Goal: Task Accomplishment & Management: Complete application form

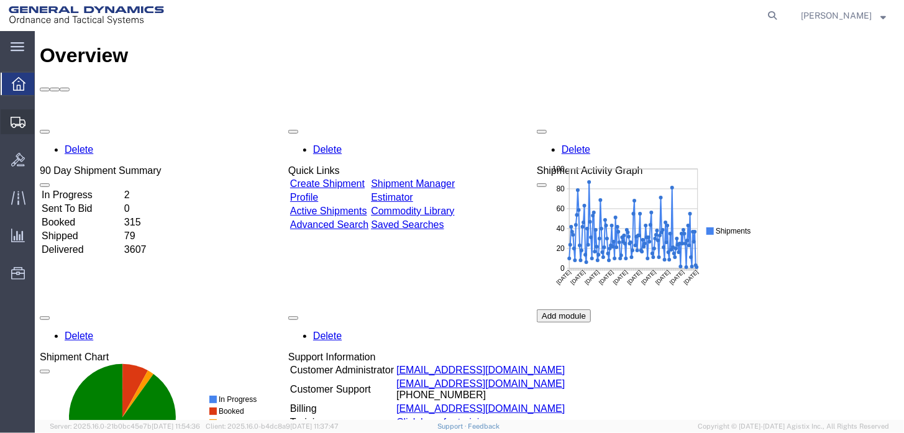
click at [0, 0] on span "Create Shipment" at bounding box center [0, 0] width 0 height 0
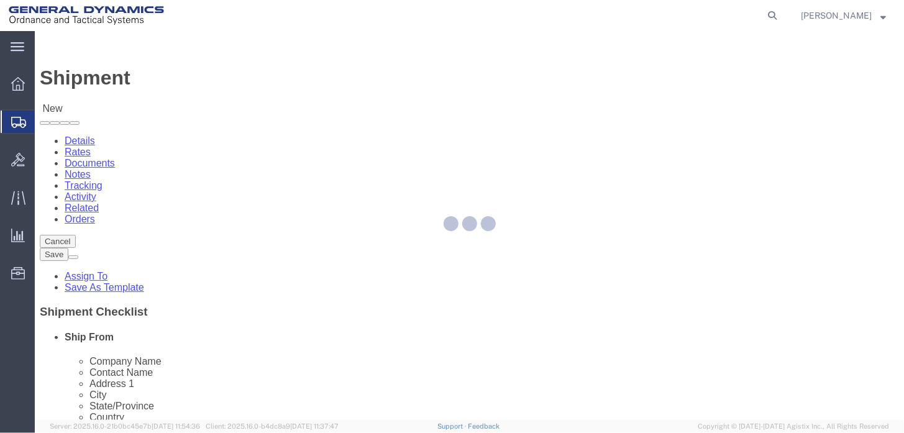
select select
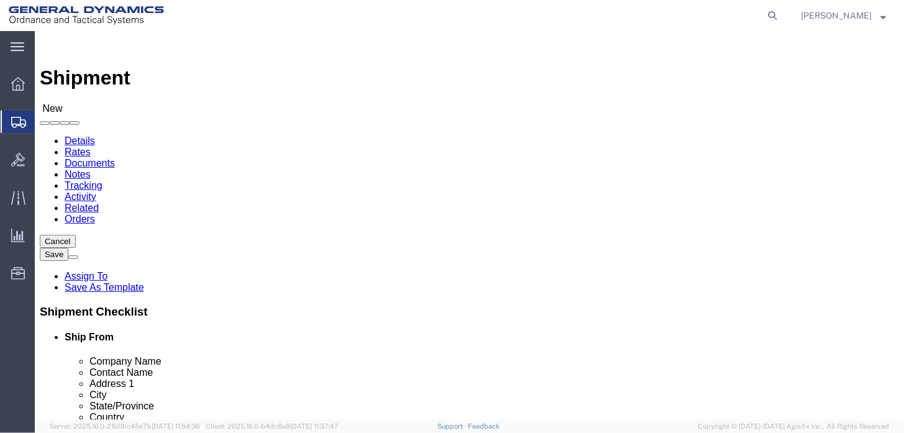
select select "MYPROFILE"
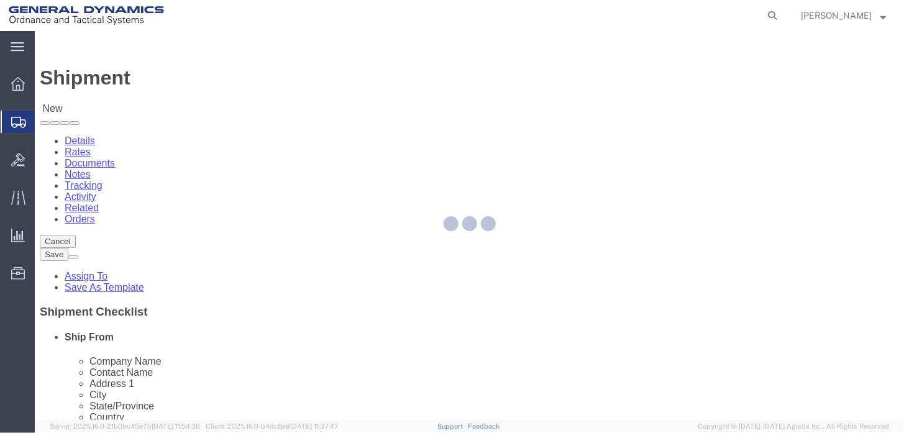
select select "AL"
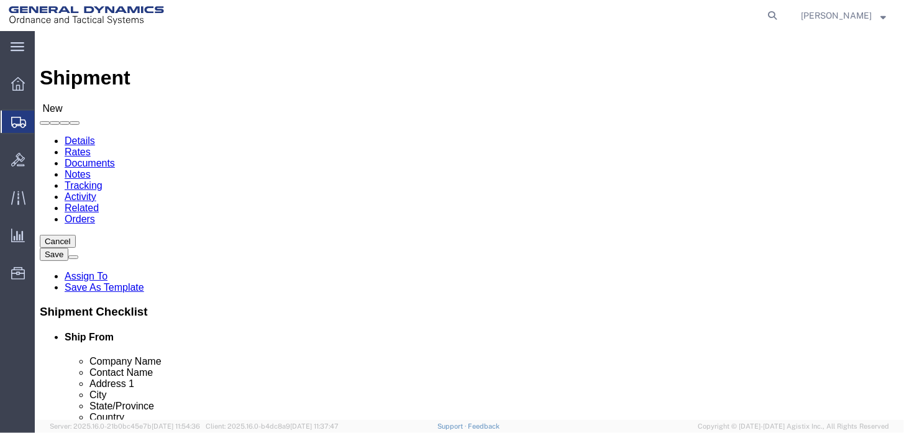
click span
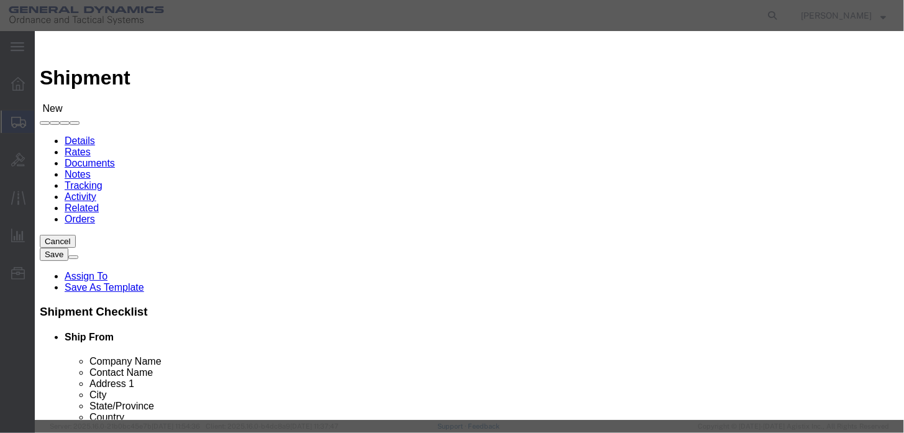
click link "B"
click button "Select"
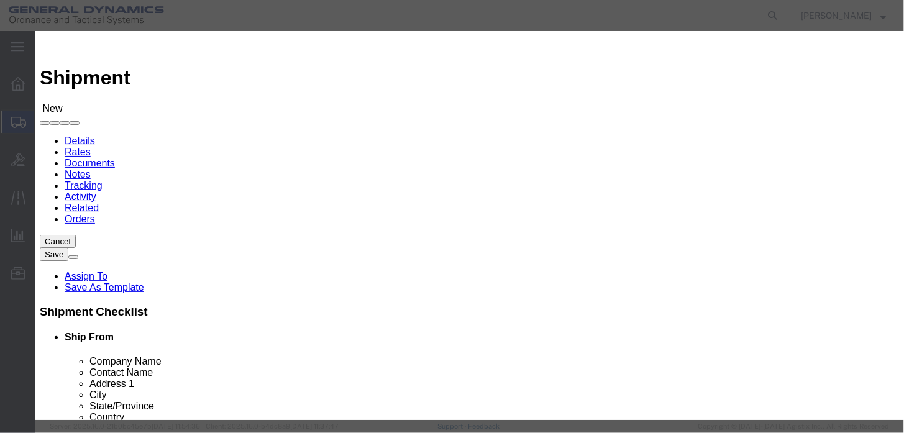
select select "CO"
drag, startPoint x: 751, startPoint y: 319, endPoint x: 691, endPoint y: 307, distance: 61.6
click button "Close"
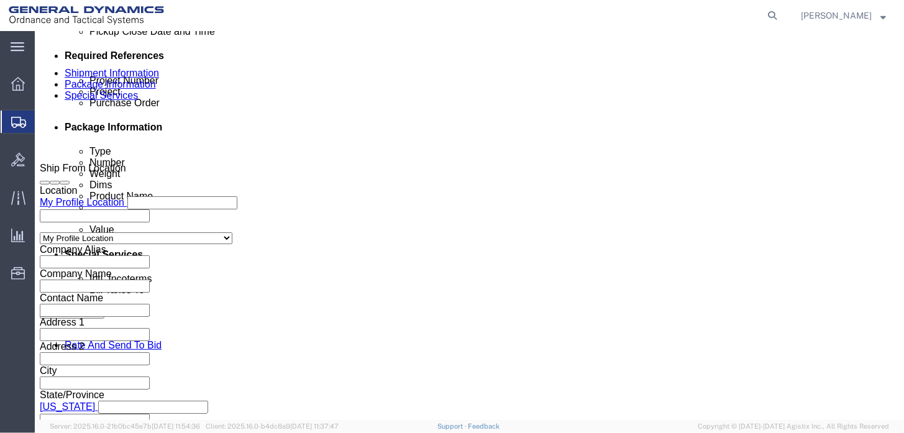
scroll to position [622, 0]
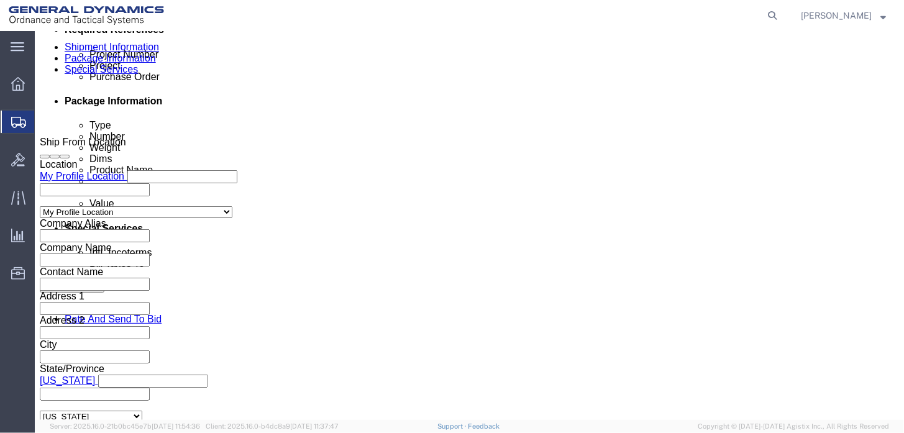
click input "text"
click div "Project Number Project Purchase Order Select Account Type Activity ID Airline A…"
click input "text"
type input "24JMG0017"
click input "text"
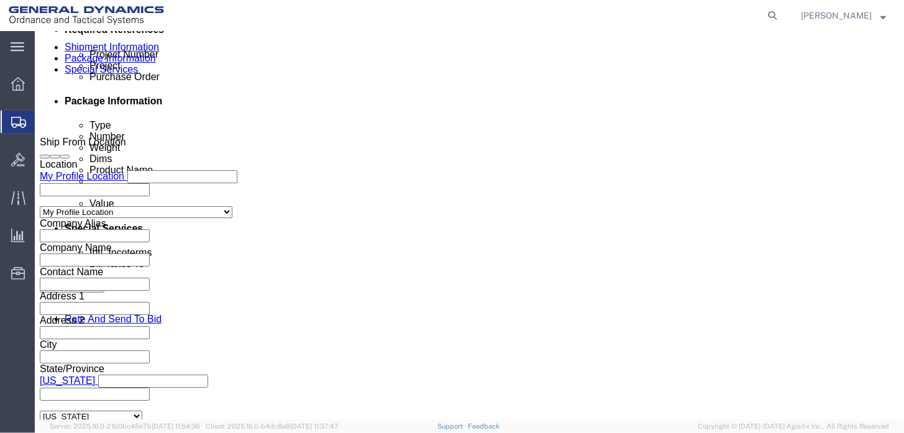
click input "text"
drag, startPoint x: 167, startPoint y: 237, endPoint x: 85, endPoint y: 237, distance: 81.4
click div "Project Number 100050815"
type input "100050815"
click input "text"
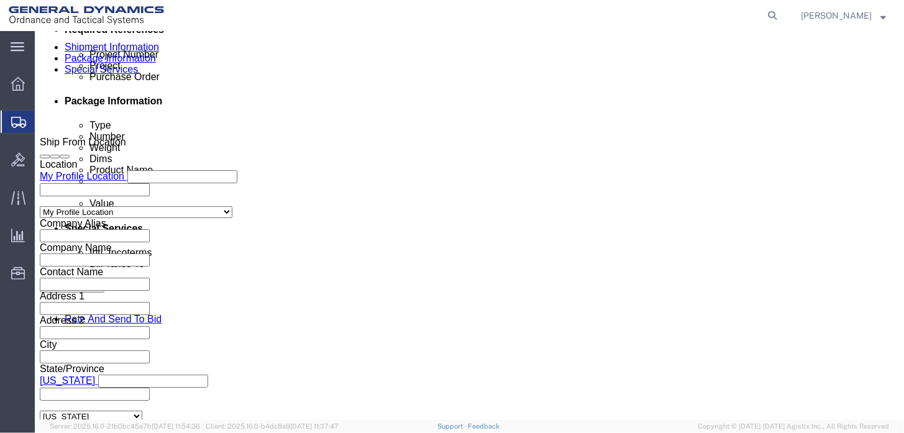
paste input "100050815"
type input "100050815"
drag, startPoint x: 85, startPoint y: 239, endPoint x: 47, endPoint y: 244, distance: 38.2
click div "Project Number 100050815"
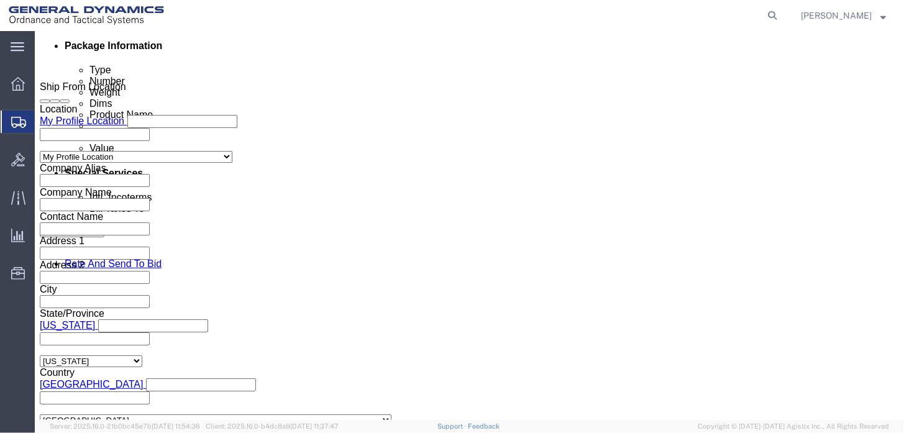
scroll to position [774, 0]
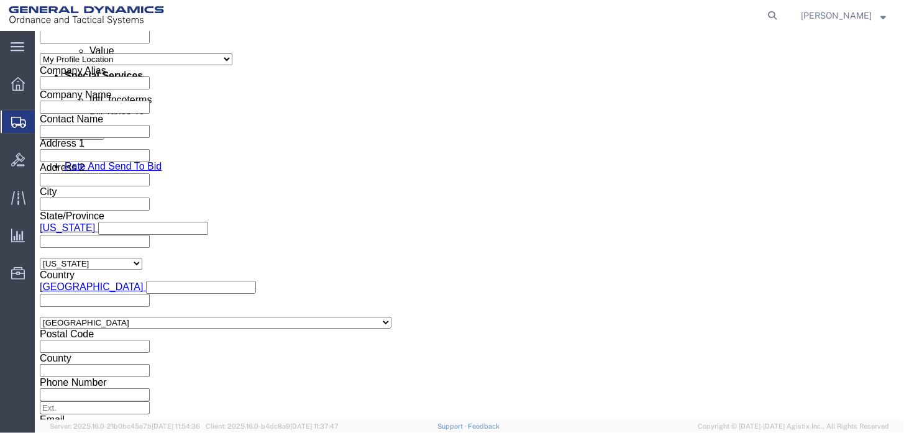
type input "45100013"
click select "Select Air Less than Truckload Multi-Leg Ocean Freight Rail Small Parcel Truckl…"
select select "SMAL"
click select "Select Air Less than Truckload Multi-Leg Ocean Freight Rail Small Parcel Truckl…"
click button "Continue"
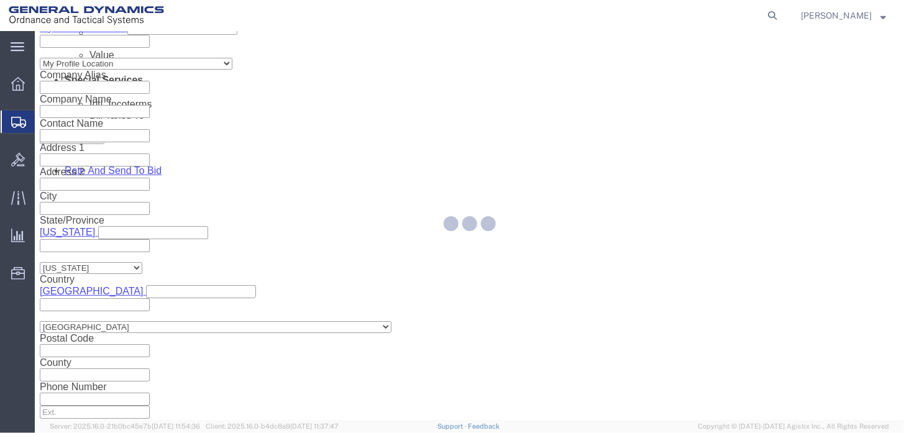
scroll to position [27, 0]
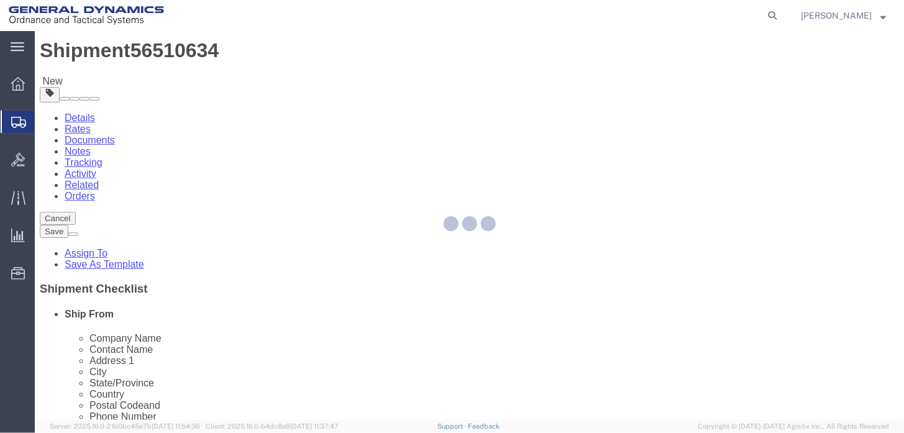
select select "YRPK"
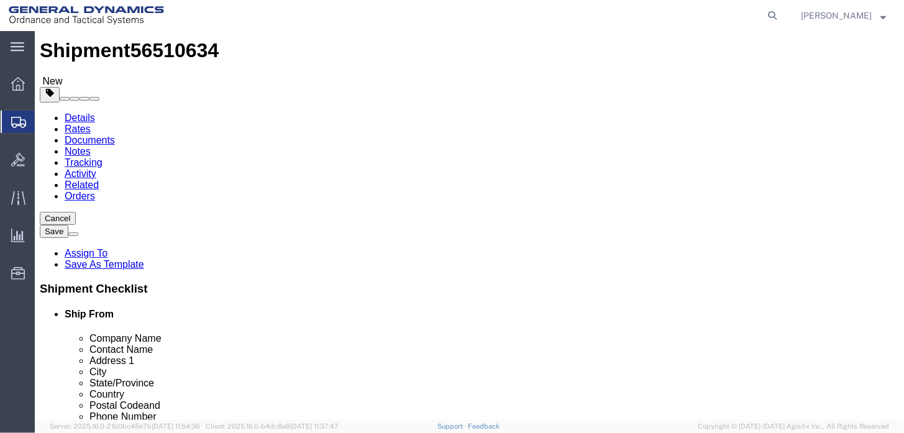
click input "1"
drag, startPoint x: 149, startPoint y: 228, endPoint x: 80, endPoint y: 229, distance: 69.6
click div "Number 1"
type input "19"
click input "text"
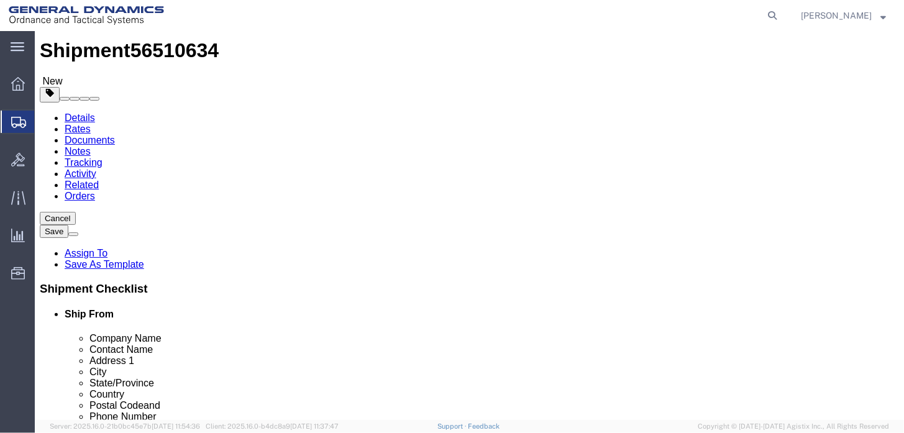
type input "30"
type input "21"
type input "11"
drag, startPoint x: 152, startPoint y: 278, endPoint x: 73, endPoint y: 290, distance: 79.9
click div "Weight 0.00 Select kgs lbs Ship. t°"
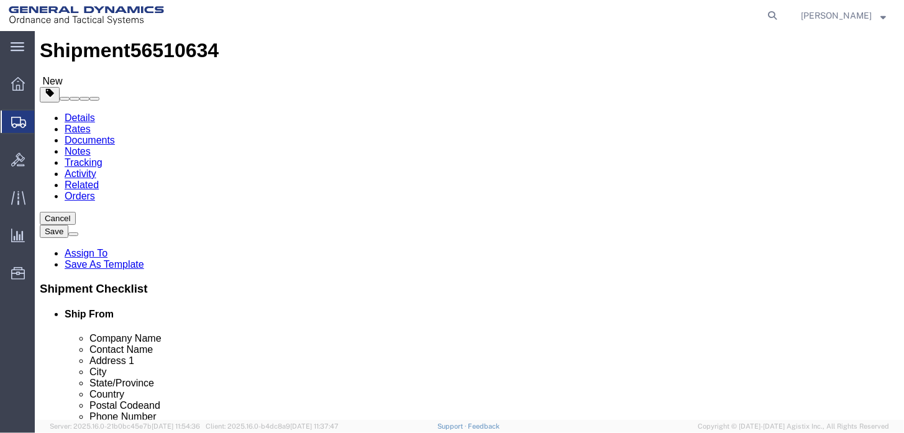
type input "609"
click div "x Package Type Select Envelope Large Box Medium Box PAK Rack Small Box Tube You…"
click link "Add Content"
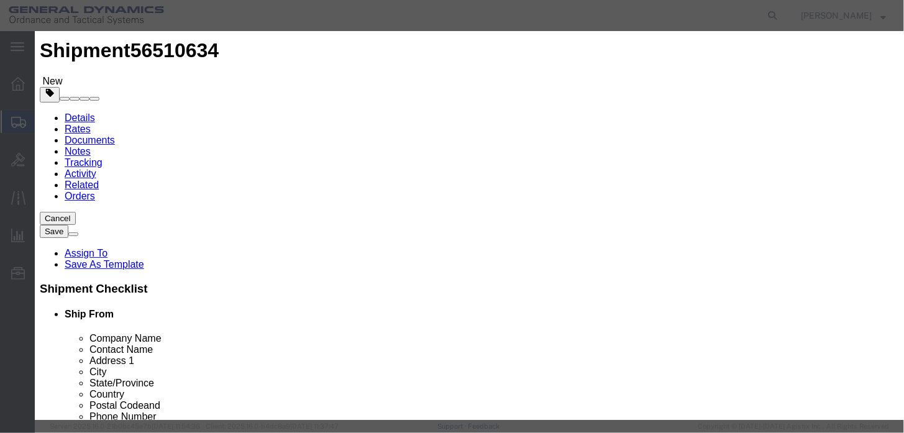
click input "text"
type input "AFT FUSELAGE"
drag, startPoint x: 249, startPoint y: 118, endPoint x: 170, endPoint y: 117, distance: 79.0
click div "Pieces 0 Select Bag Barrels 100Board Feet Bottle Box Blister Pack Carats Can Ca…"
type input "36"
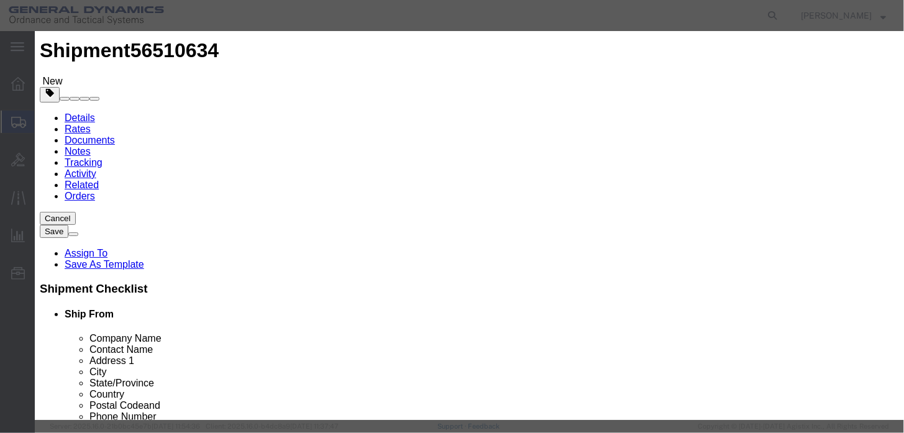
click input "text"
type input "1"
click select "Select 50 55 60 65 70 85 92.5 100 125 175 250 300 400"
click input "1"
click select "Select 50 55 60 65 70 85 92.5 100 125 175 250 300 400"
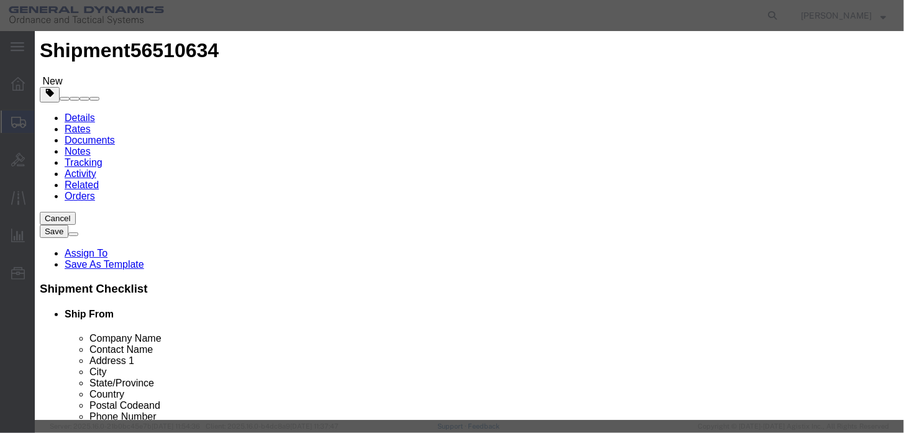
select select "50"
click select "Select 50 55 60 65 70 85 92.5 100 125 175 250 300 400"
click input "1"
click input "text"
click button "Save & Close"
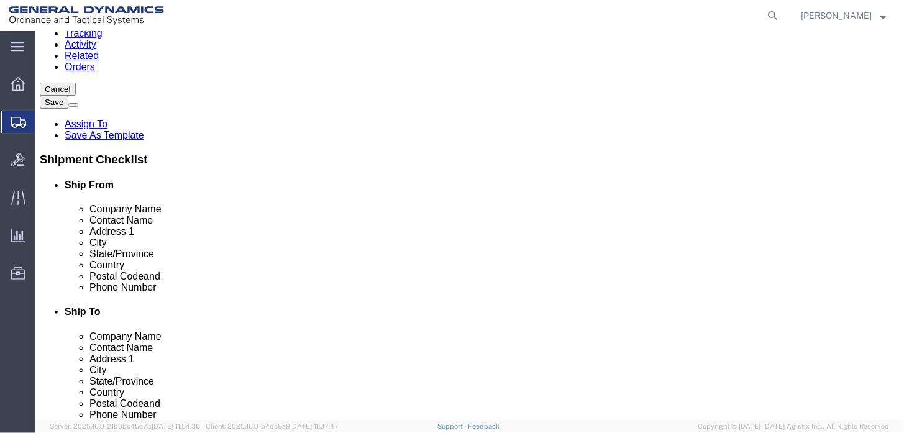
scroll to position [163, 0]
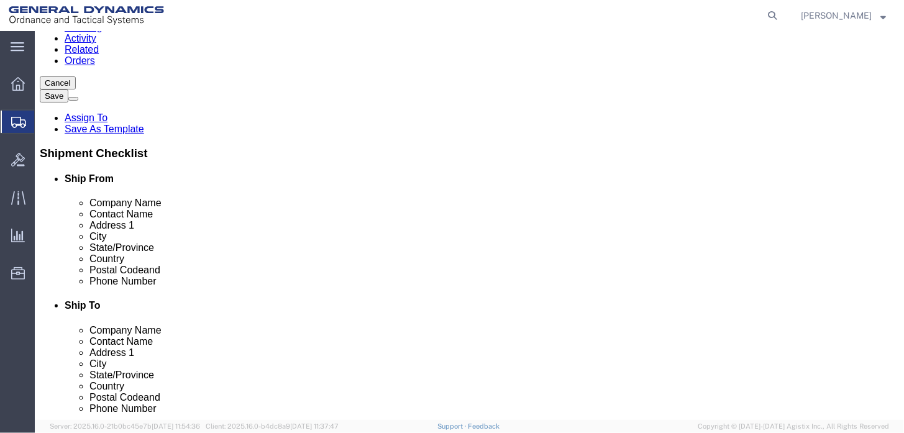
click button "Previous"
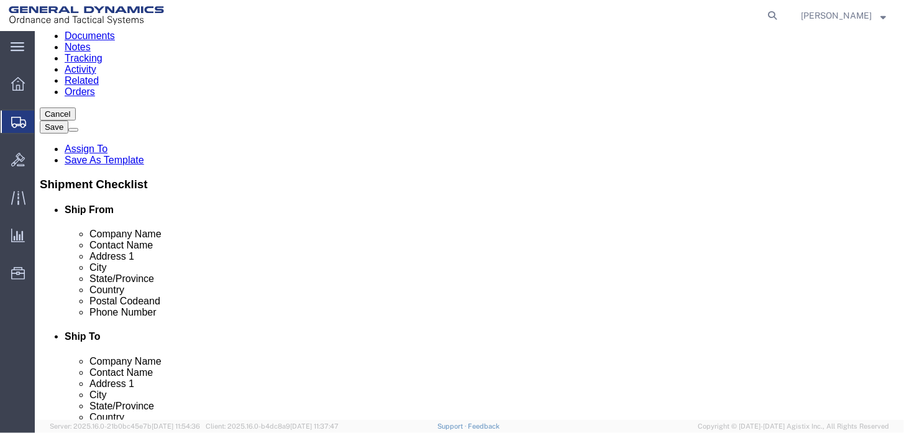
scroll to position [153, 0]
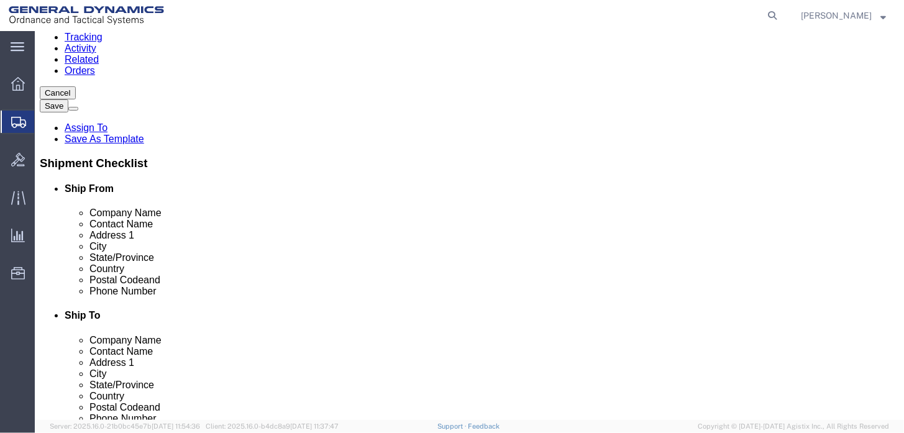
click input "text"
type input "2568351660"
click label
click input "checkbox"
checkbox input "true"
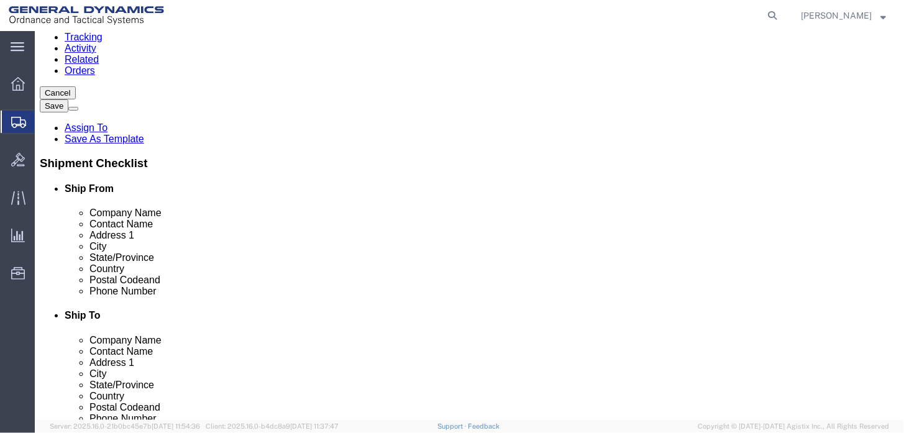
click input "text"
type input "2234"
click div "Shipment Checklist Ship From Company Name Contact Name Address 1 City State/Pro…"
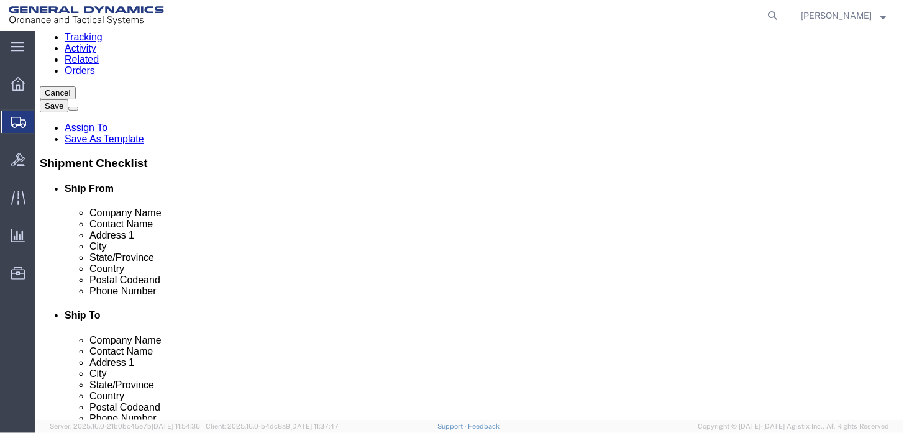
click input "text"
type input "[PERSON_NAME][EMAIL_ADDRESS][PERSON_NAME][DOMAIN_NAME]"
click label
click input "checkbox"
checkbox input "false"
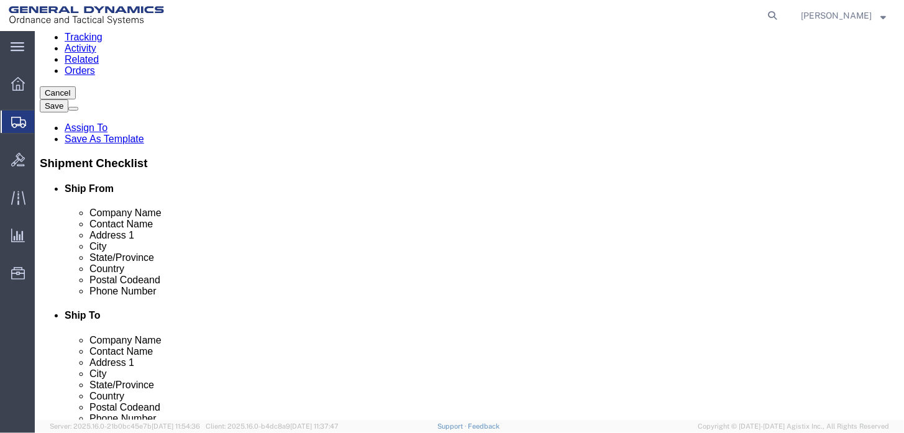
drag, startPoint x: 709, startPoint y: 364, endPoint x: 346, endPoint y: 356, distance: 363.7
click form "Shipment 56510634 New Details Rates Documents Notes Tracking Activity Related O…"
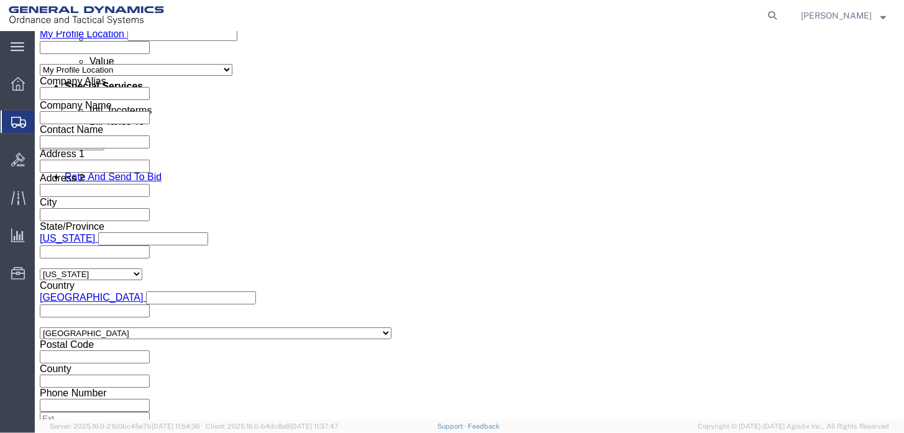
scroll to position [774, 0]
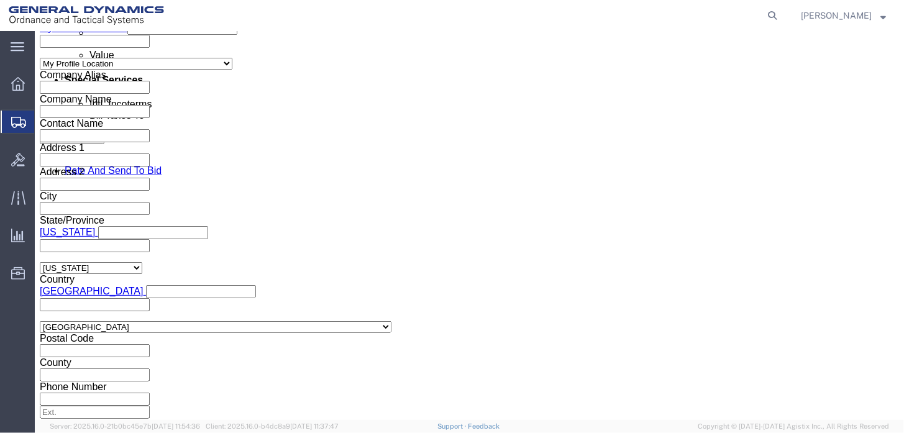
drag, startPoint x: 582, startPoint y: 342, endPoint x: 472, endPoint y: 324, distance: 111.0
click button "Continue"
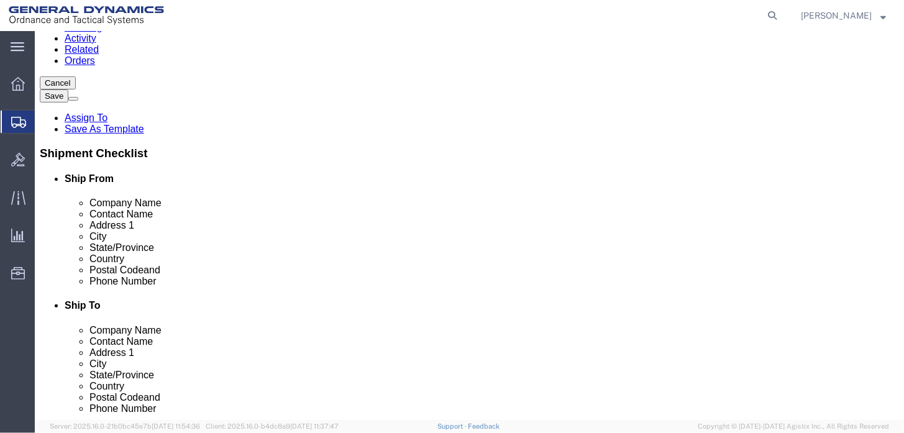
click button "Continue"
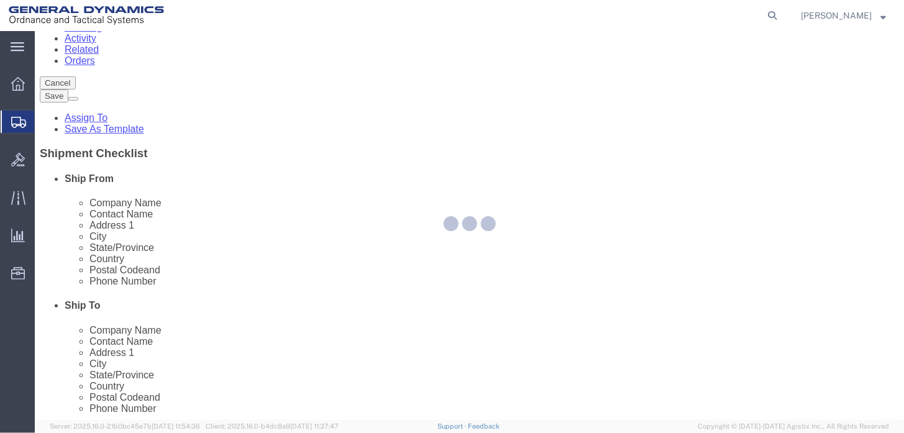
select select
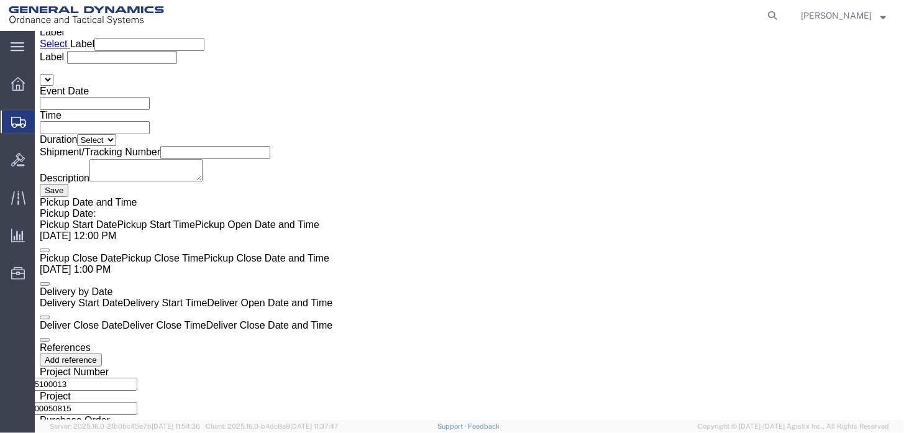
scroll to position [2101, 0]
click button "Previous"
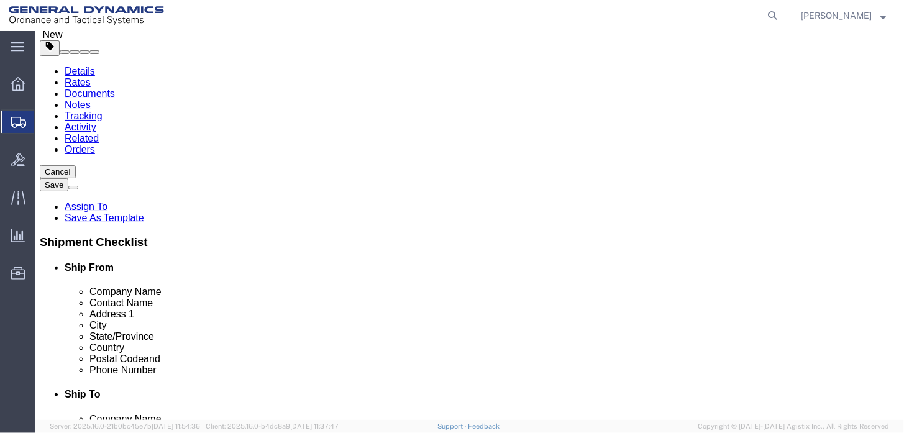
scroll to position [163, 0]
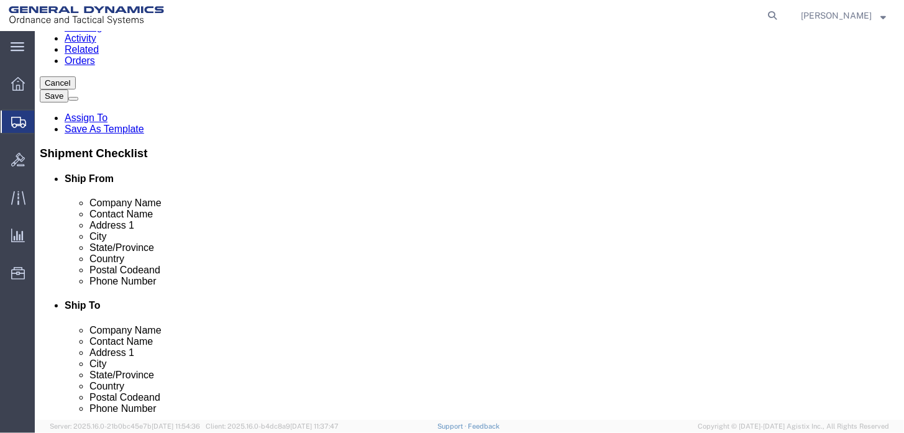
click button "Previous"
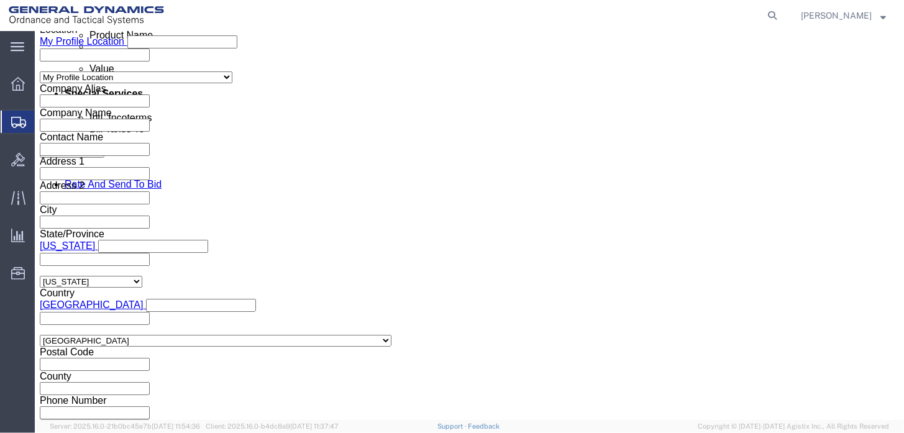
scroll to position [774, 0]
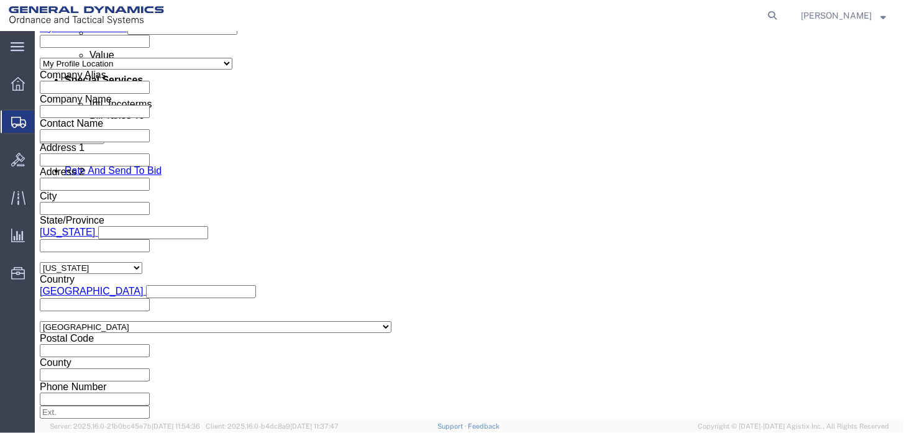
click button "Continue"
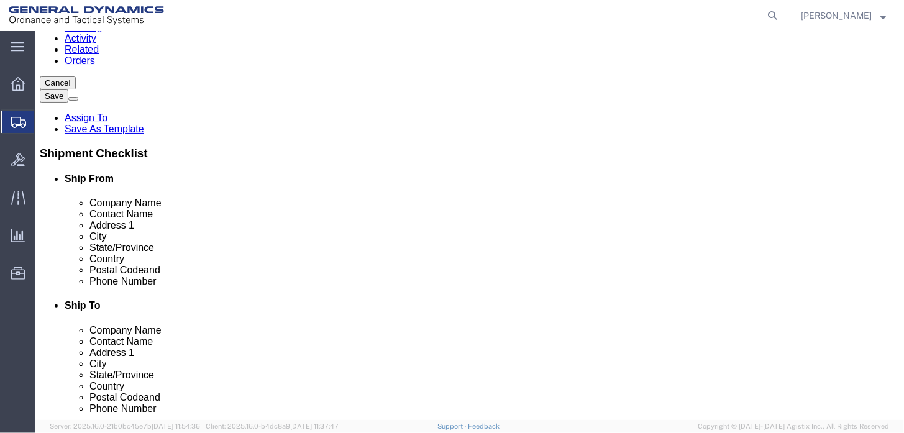
drag, startPoint x: 569, startPoint y: 341, endPoint x: 323, endPoint y: 331, distance: 245.7
click button "Continue"
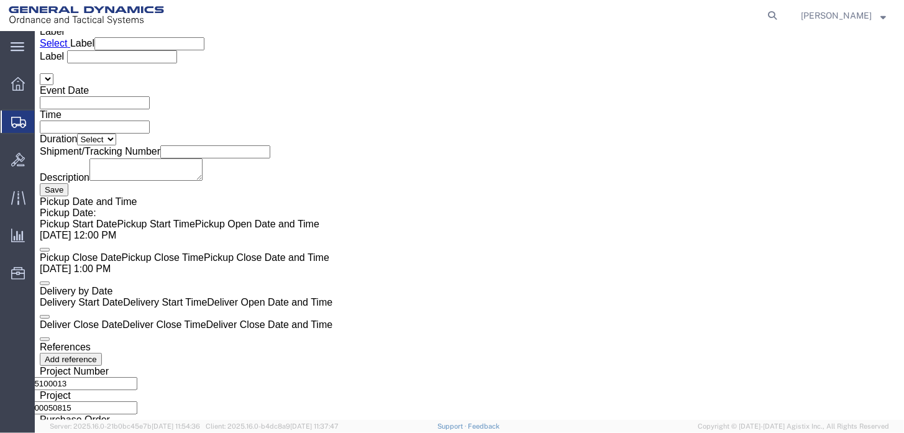
click input "text"
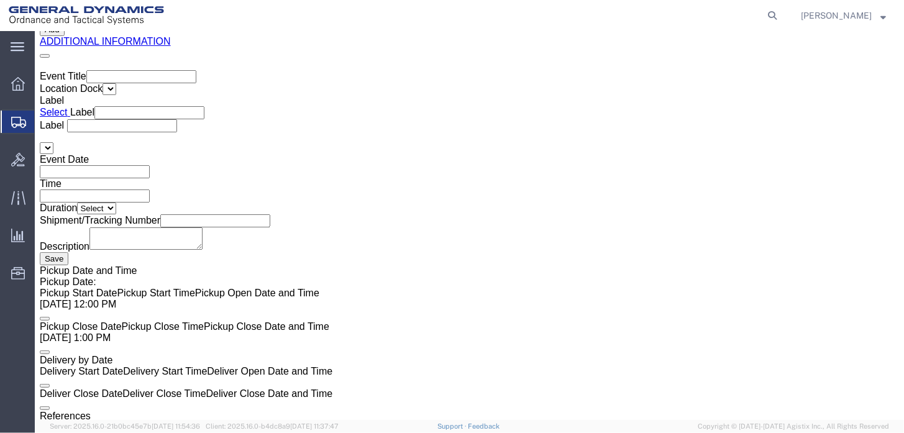
scroll to position [1914, 0]
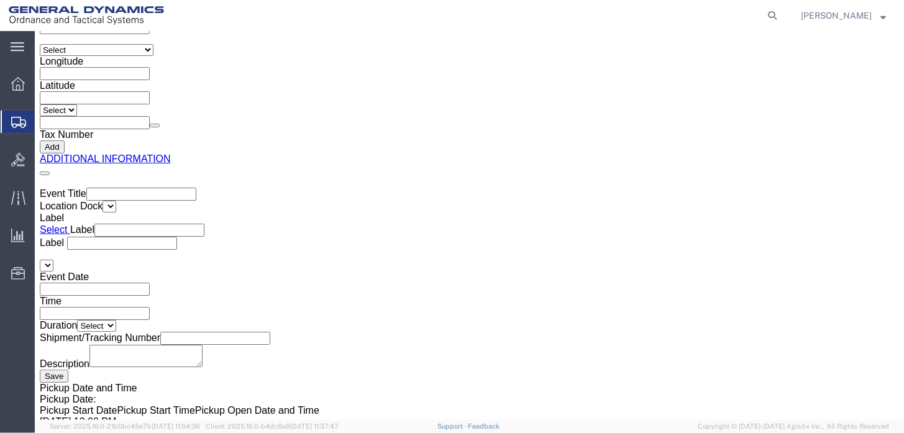
click select "Select 1 Prod. Mtl 2 Non Prod. 3 Def. Mtl 4 Wrong Mtl. 5 Over Ship 6 Misc. Chg …"
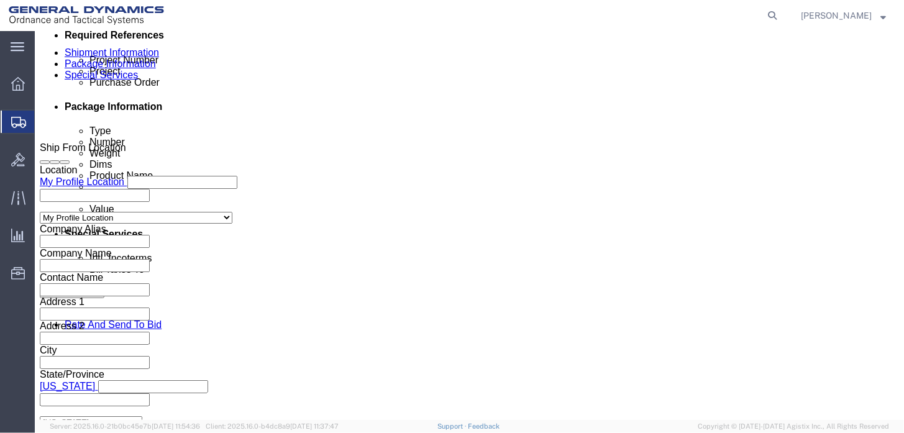
scroll to position [547, 0]
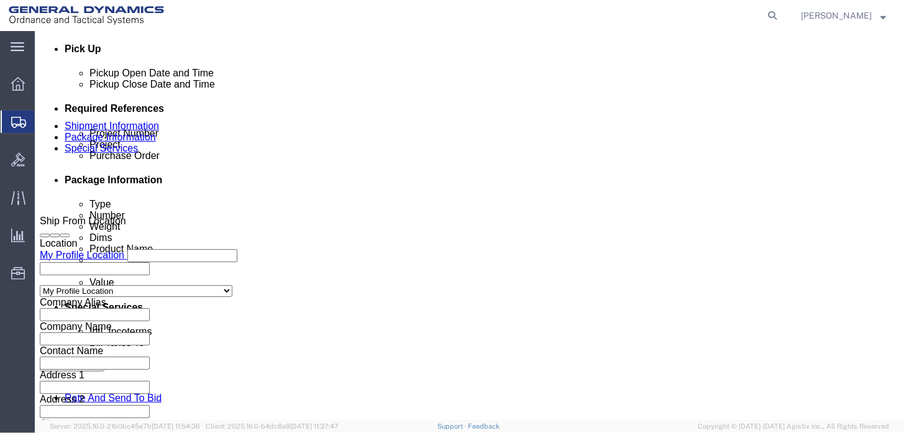
click select "Select Free of Charge Free of Cost NET 30 NET 45 NET 60 See Comment"
click select "Select Recipient Account Sender/Shipper Third Party Account"
click div "Billing Location Select Select My Profile Location GD-OTS [GEOGRAPHIC_DATA] (Co…"
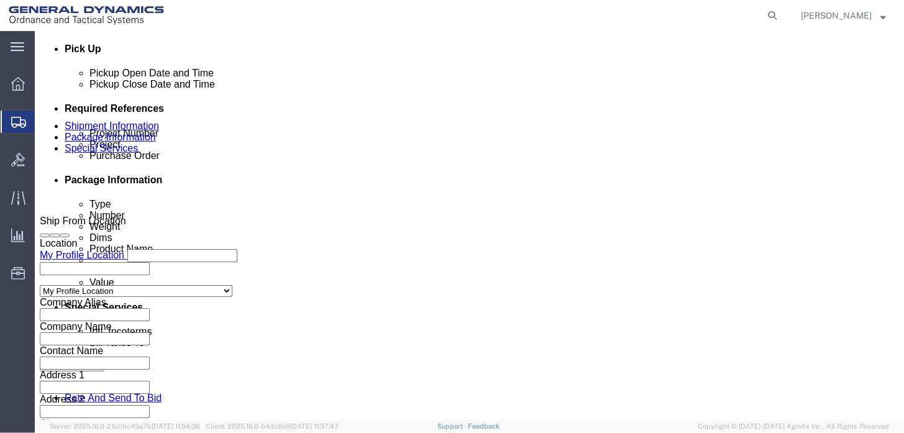
click select "Select DHL FedEx Express UPS"
select select "FedEx Express"
click select "Select DHL FedEx Express UPS"
click input "text"
type input "[PHONE_NUMBER]"
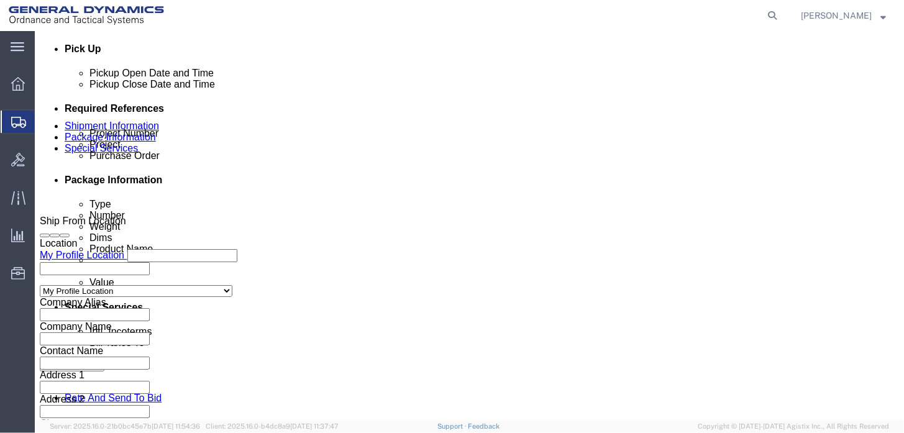
click div "Billing Location Select Select My Profile Location GD-OTS [GEOGRAPHIC_DATA] (Co…"
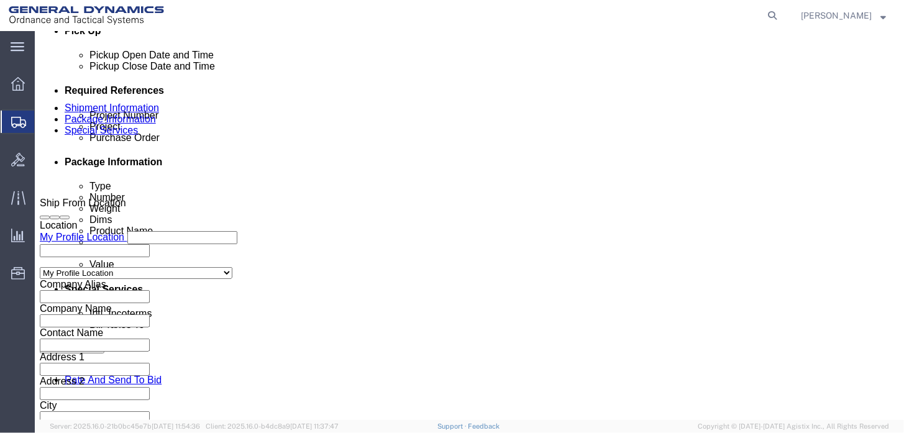
scroll to position [609, 0]
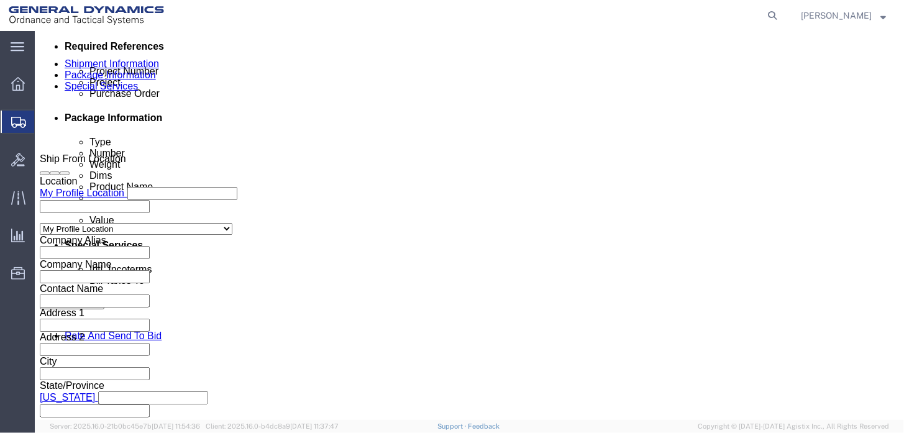
drag, startPoint x: 433, startPoint y: 269, endPoint x: 444, endPoint y: 270, distance: 11.9
click div "Billing Location Select Select My Profile Location GD-OTS [GEOGRAPHIC_DATA] (Co…"
click button "Rate Shipment"
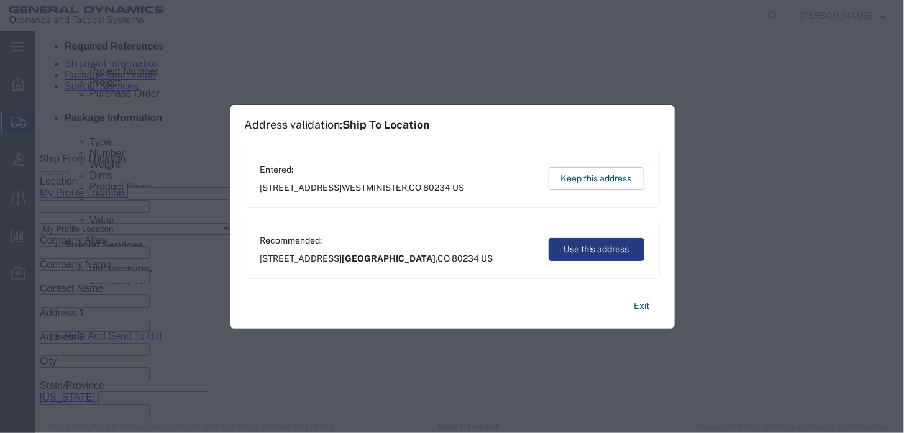
click at [583, 262] on div "Recommended: [STREET_ADDRESS] Use this address" at bounding box center [452, 250] width 415 height 58
click at [584, 248] on button "Use this address" at bounding box center [597, 249] width 96 height 23
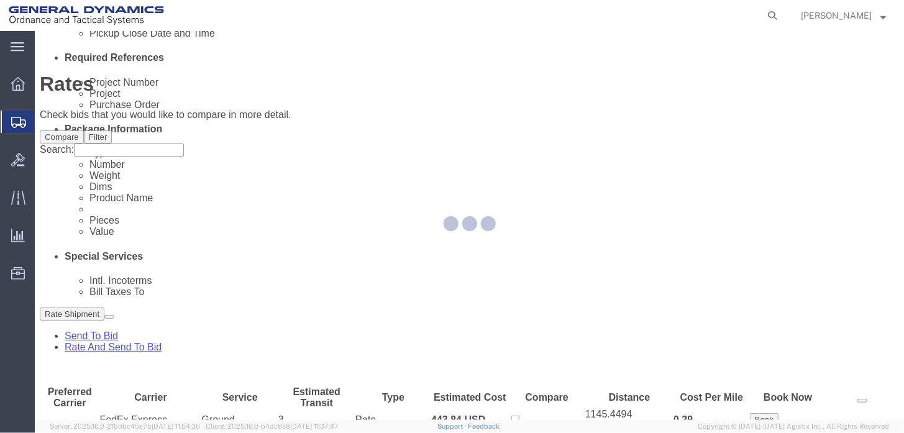
scroll to position [30, 0]
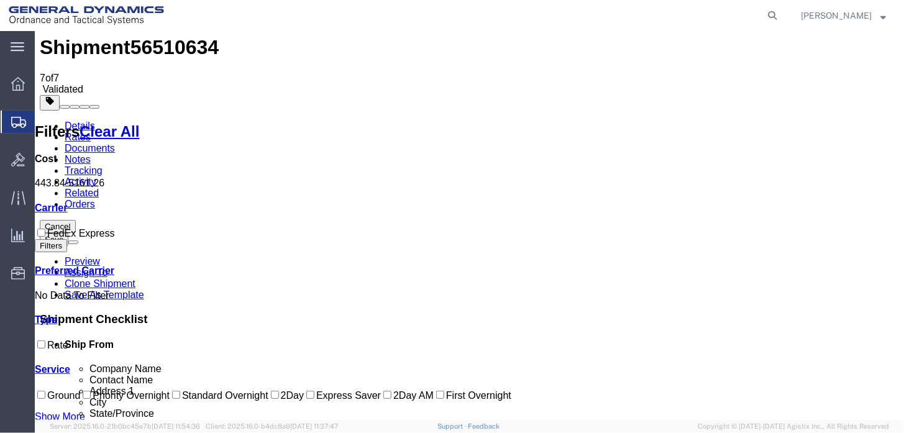
drag, startPoint x: 302, startPoint y: 117, endPoint x: 337, endPoint y: 121, distance: 34.9
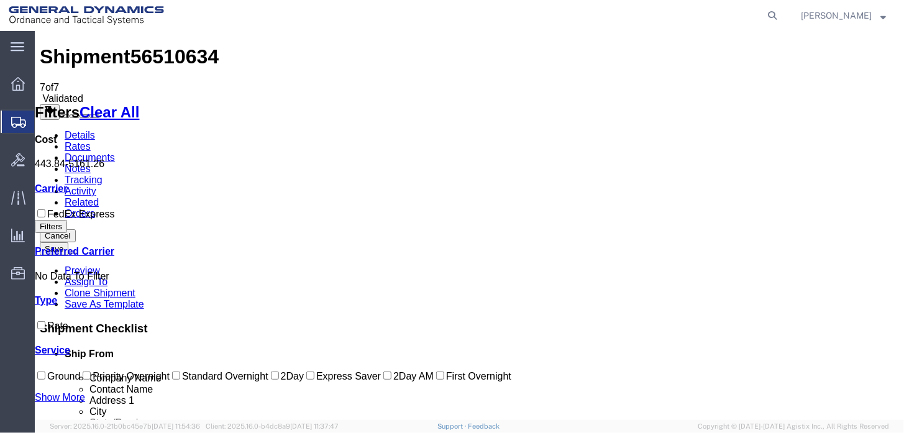
scroll to position [0, 0]
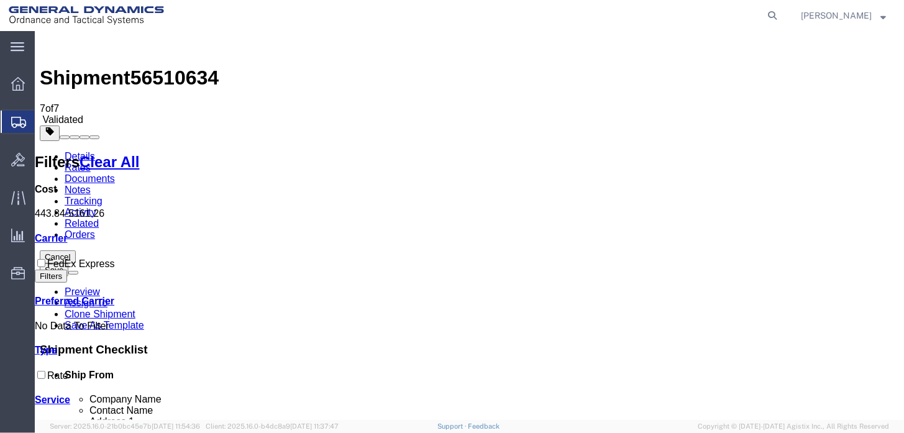
click at [78, 150] on link "Details" at bounding box center [79, 155] width 30 height 11
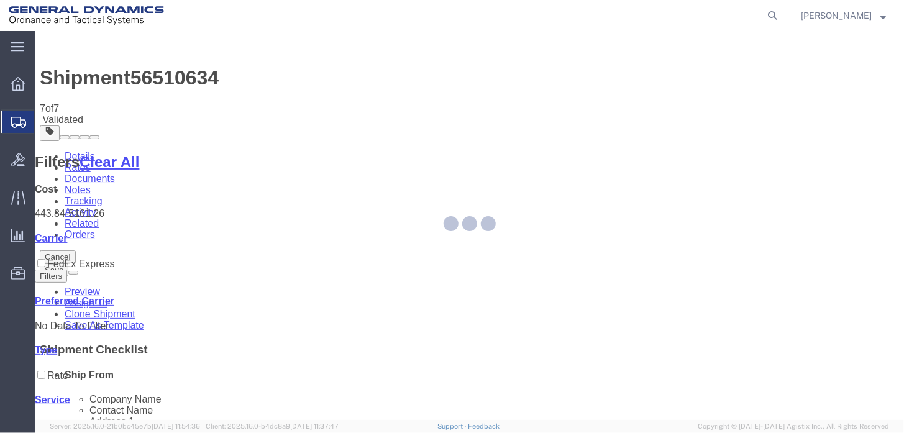
select select "318"
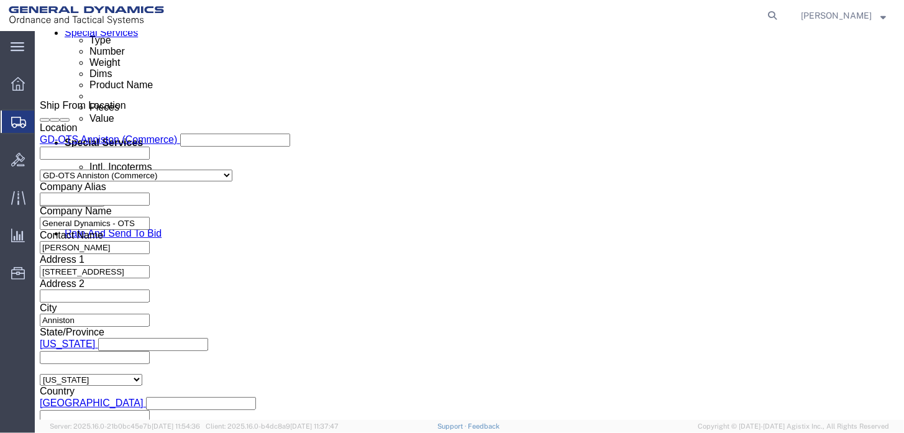
scroll to position [774, 0]
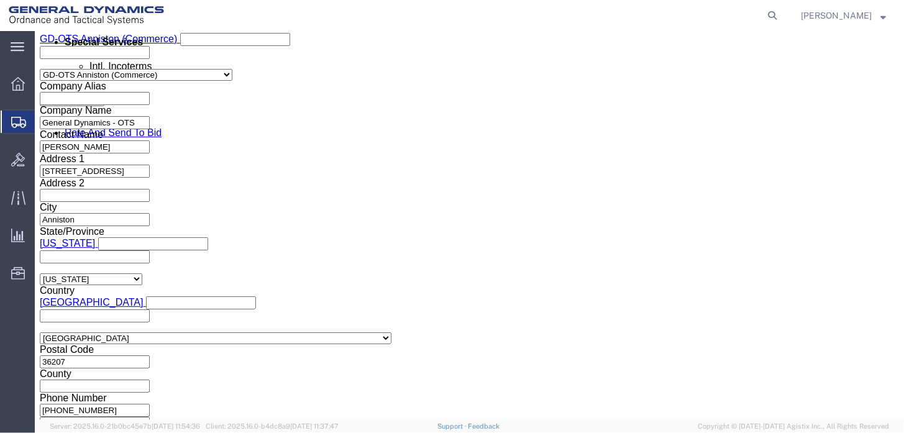
drag, startPoint x: 584, startPoint y: 336, endPoint x: 545, endPoint y: 319, distance: 42.9
click button "Continue"
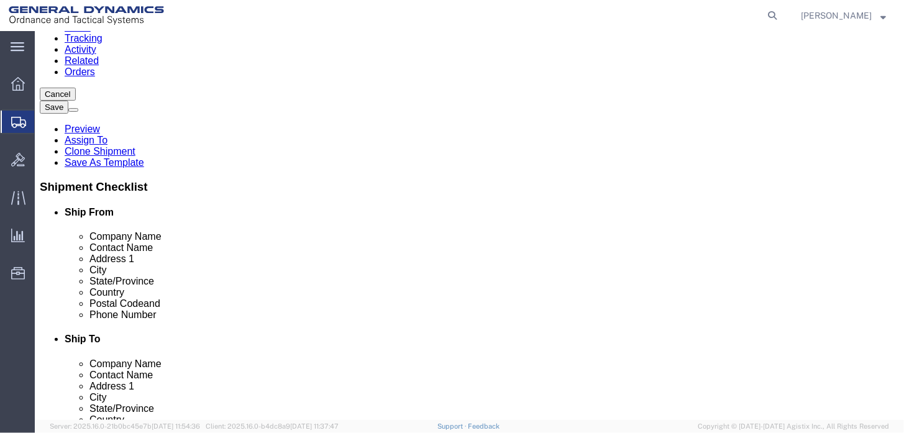
click button "Continue"
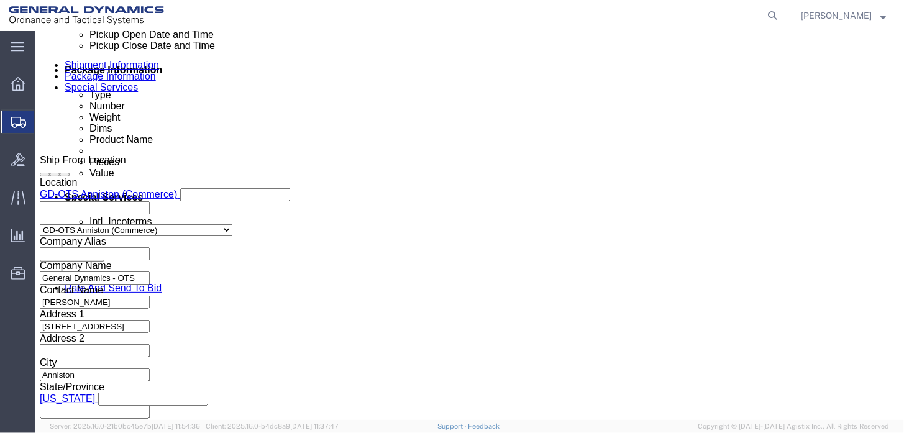
scroll to position [684, 0]
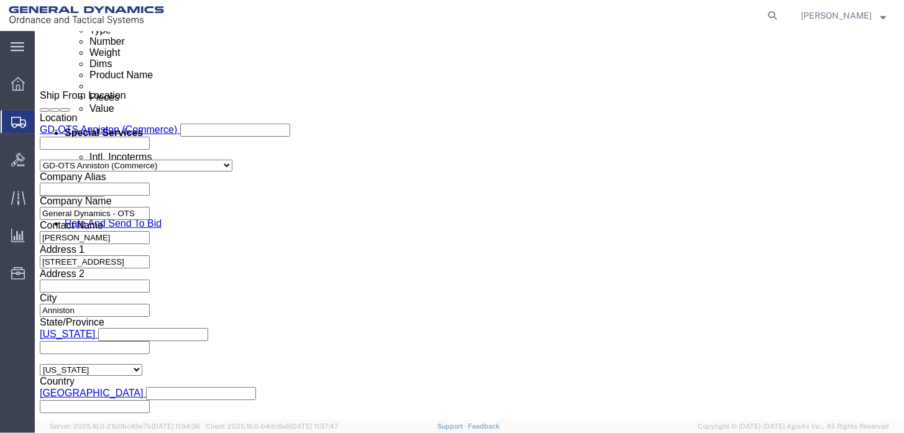
drag, startPoint x: 193, startPoint y: 194, endPoint x: 43, endPoint y: 185, distance: 150.7
click div "Account # [PHONE_NUMBER]"
type input "080201893"
click button "Rate Shipment"
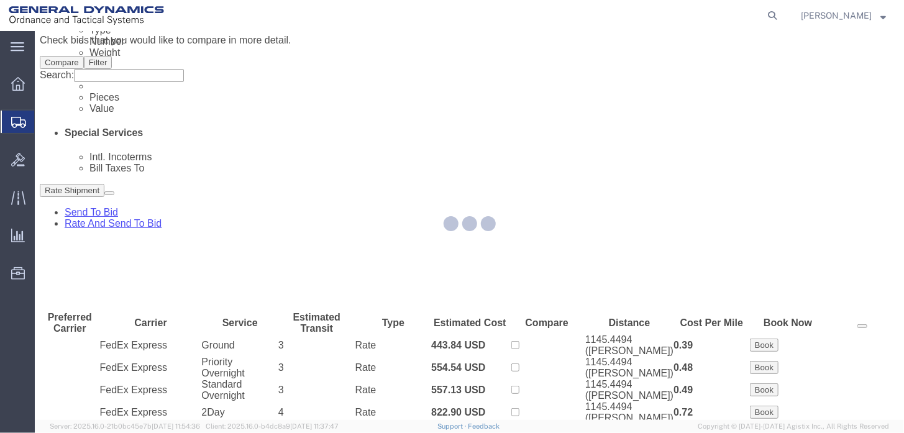
scroll to position [30, 0]
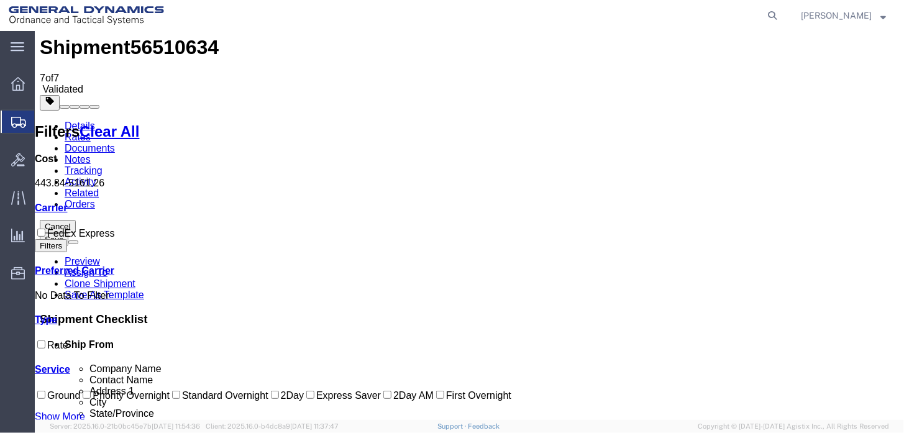
click at [71, 120] on link "Details" at bounding box center [79, 125] width 30 height 11
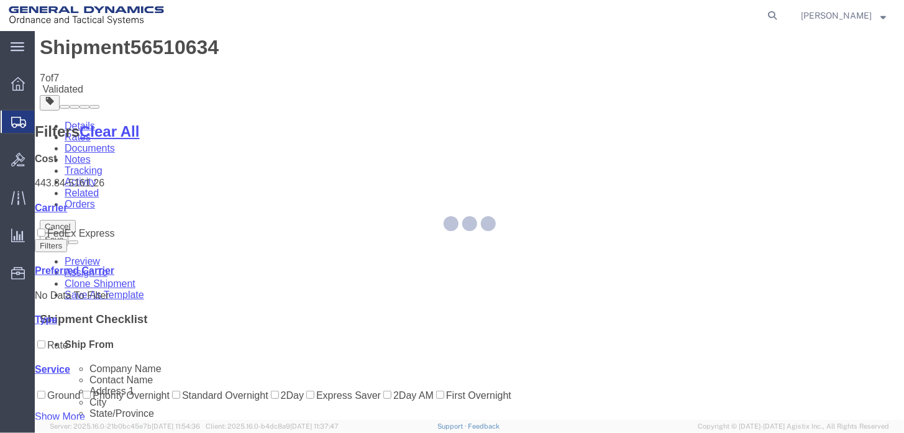
select select "318"
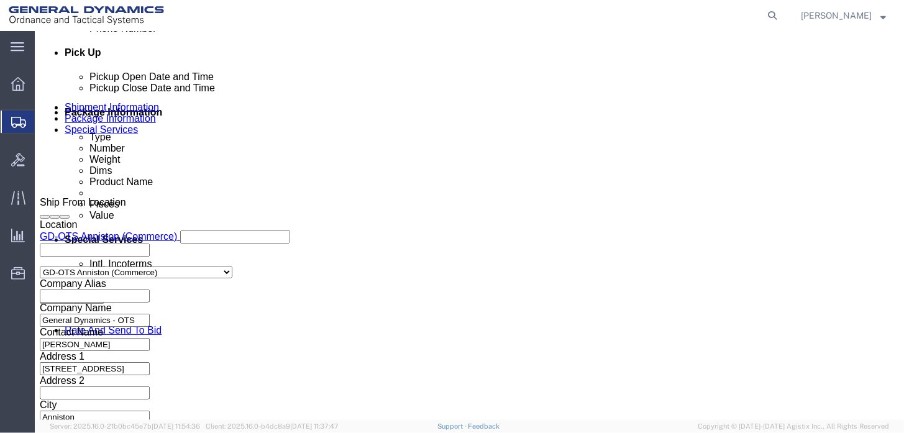
scroll to position [774, 0]
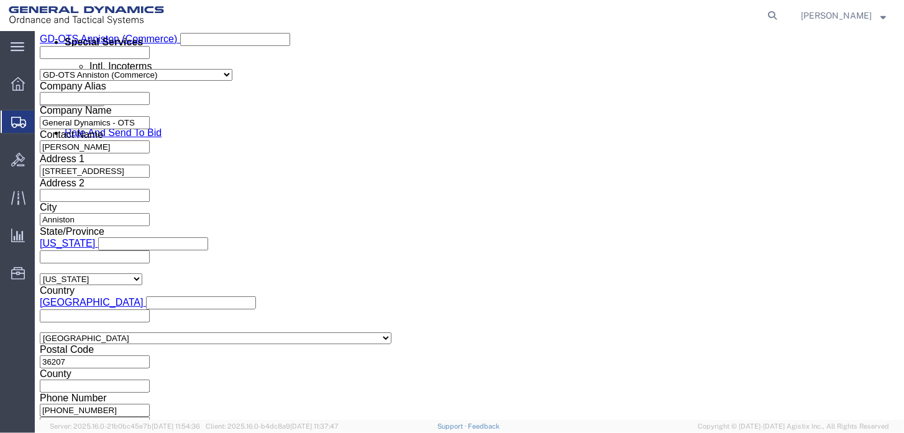
click button "Continue"
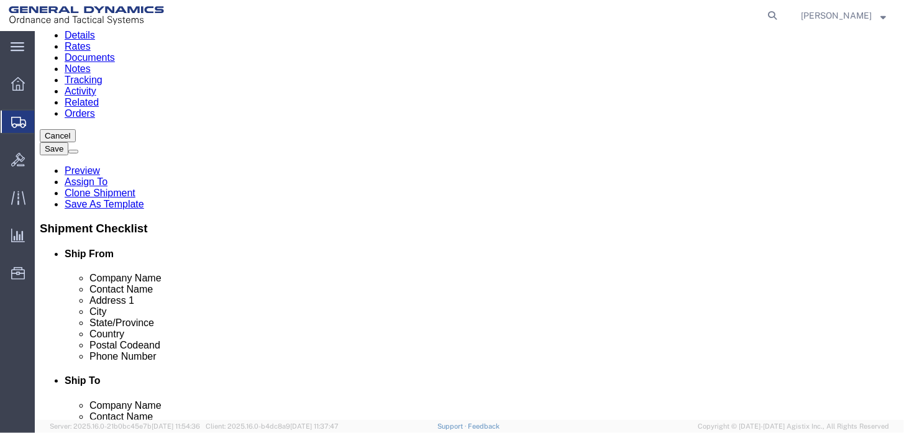
scroll to position [163, 0]
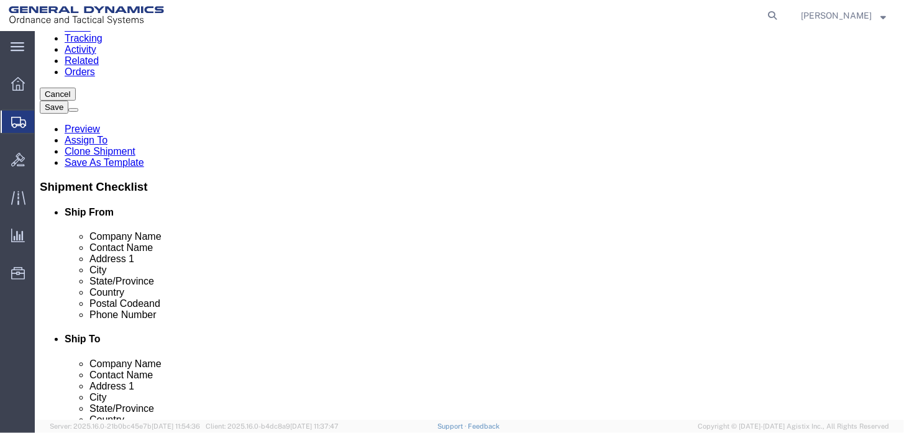
click button "Continue"
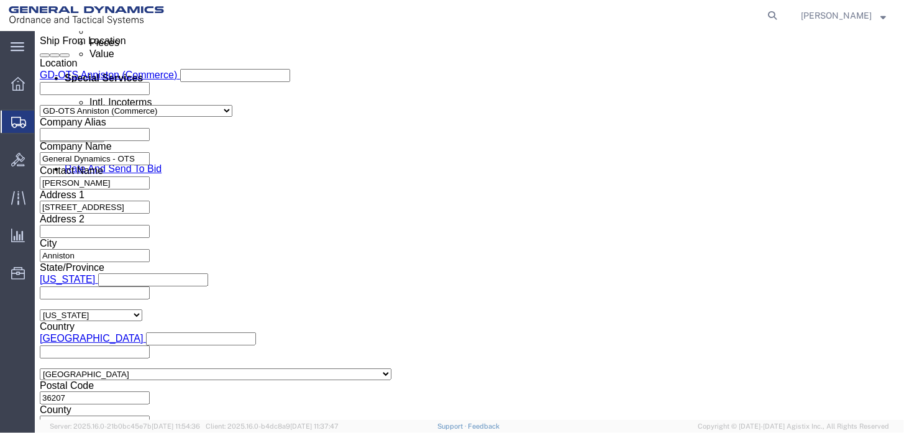
scroll to position [733, 0]
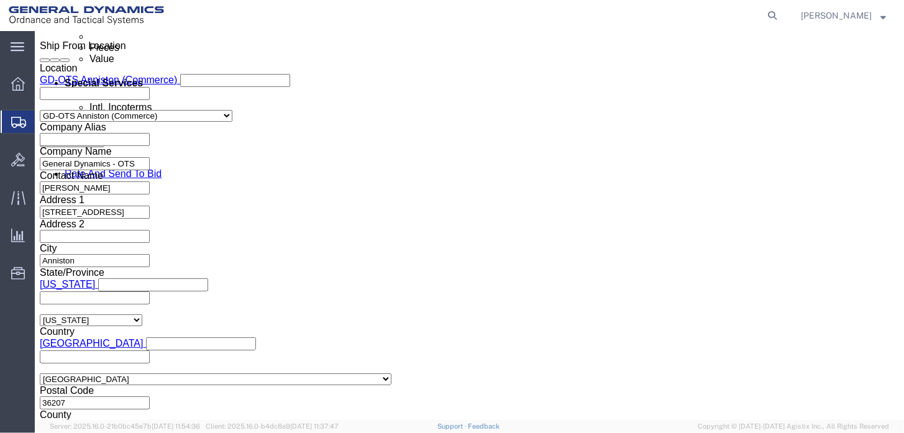
click span
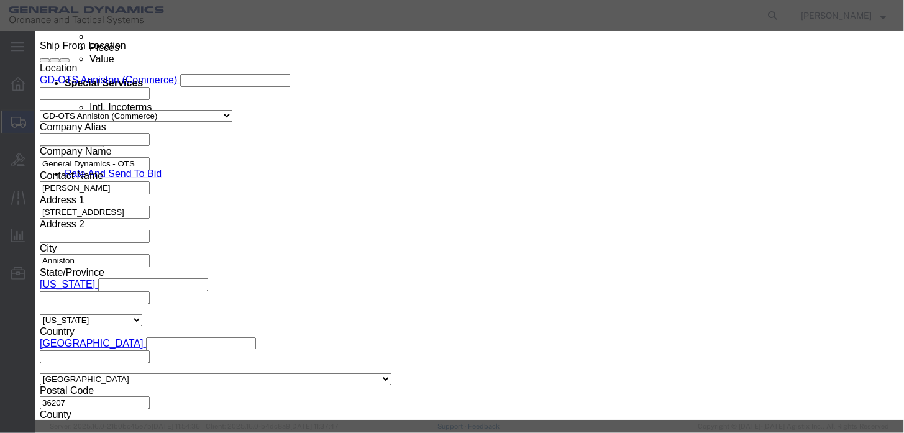
click link "B"
click td "BAE SYSTEMS, INC"
click button "Select"
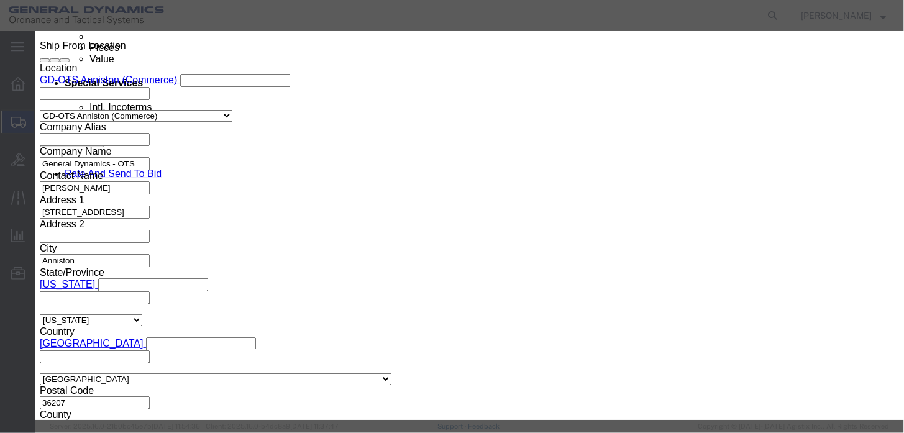
type input "BAE SYSTEMS, INC"
type input "[STREET_ADDRESS]"
select select "CO"
type input "RECEIVING"
type input "STE #600"
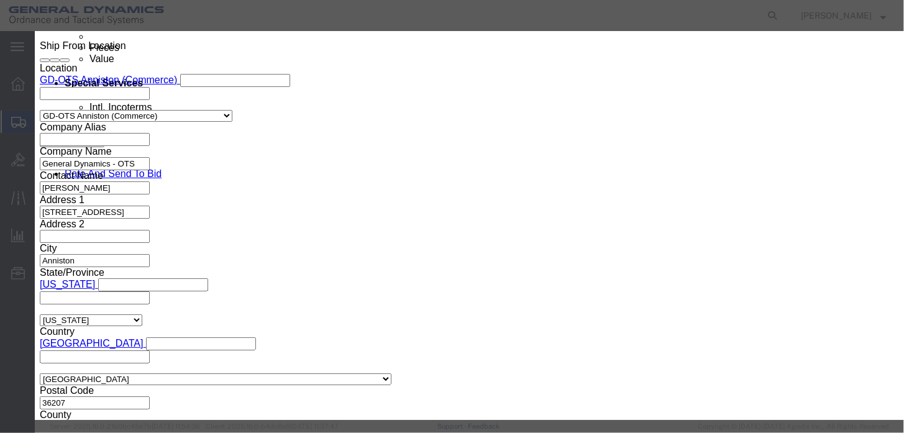
type input "WESTMINISTER"
type input "80234"
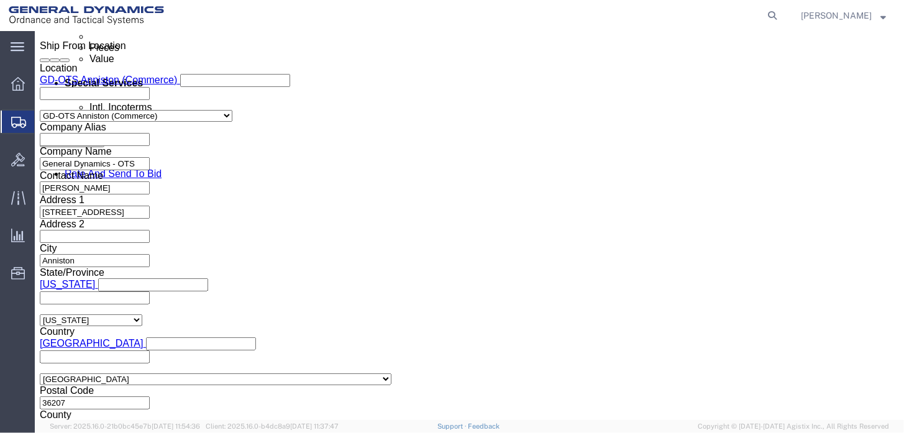
click body "Shipment 56510634 7 of 7 Validated Details Rates Documents Notes Tracking Activ…"
click input "text"
type input "2568351660"
click button "Rate Shipment"
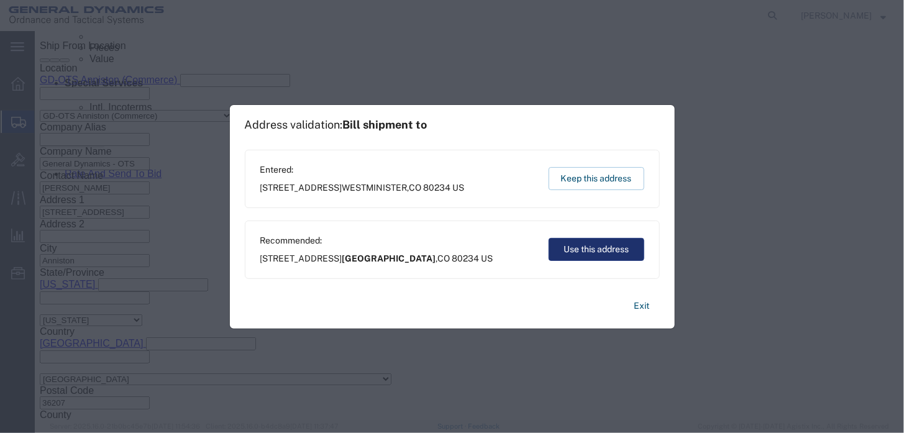
click at [599, 251] on button "Use this address" at bounding box center [597, 249] width 96 height 23
type input "[GEOGRAPHIC_DATA]"
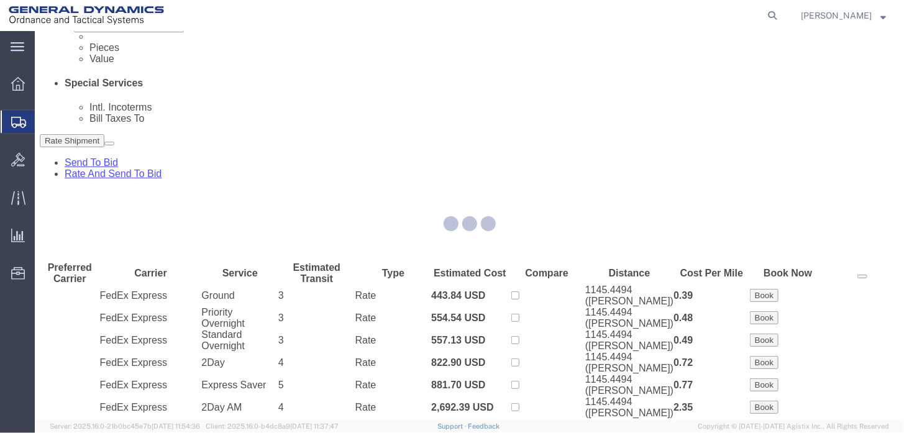
scroll to position [30, 0]
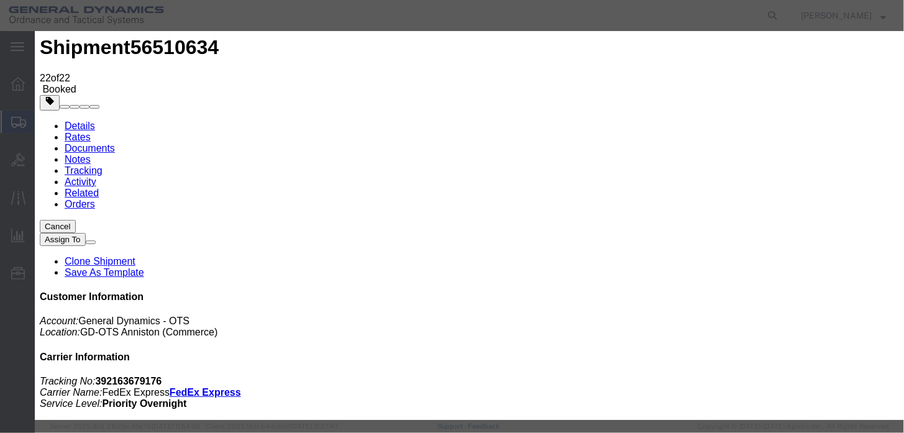
type input "[PERSON_NAME]"
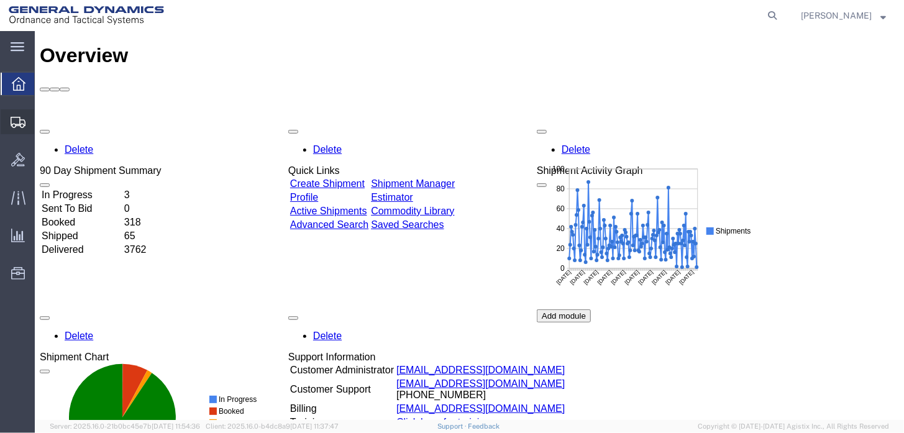
click at [0, 0] on span "Shipment Manager" at bounding box center [0, 0] width 0 height 0
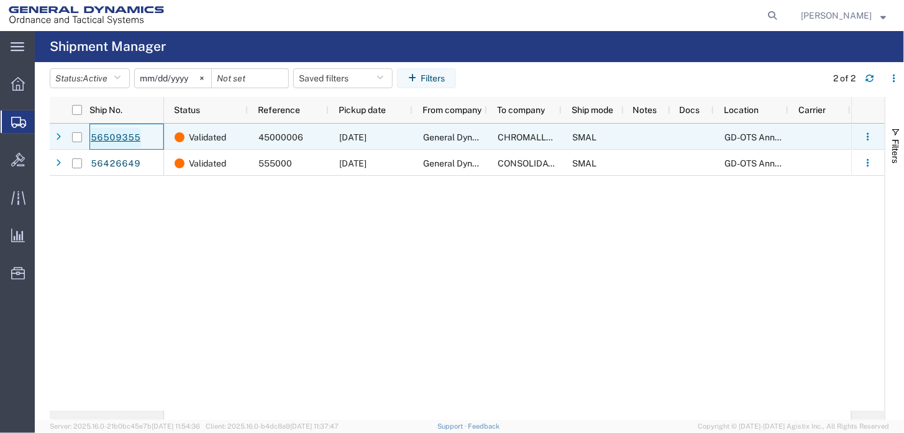
click at [104, 134] on link "56509355" at bounding box center [115, 138] width 51 height 20
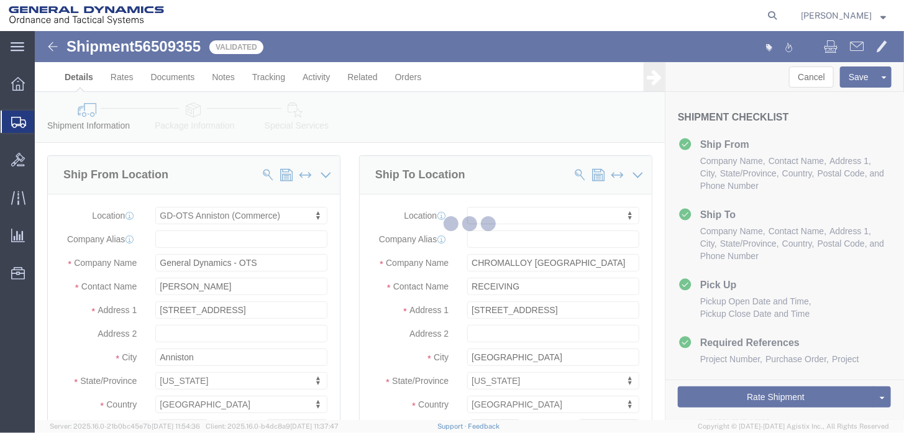
select select "318"
select select
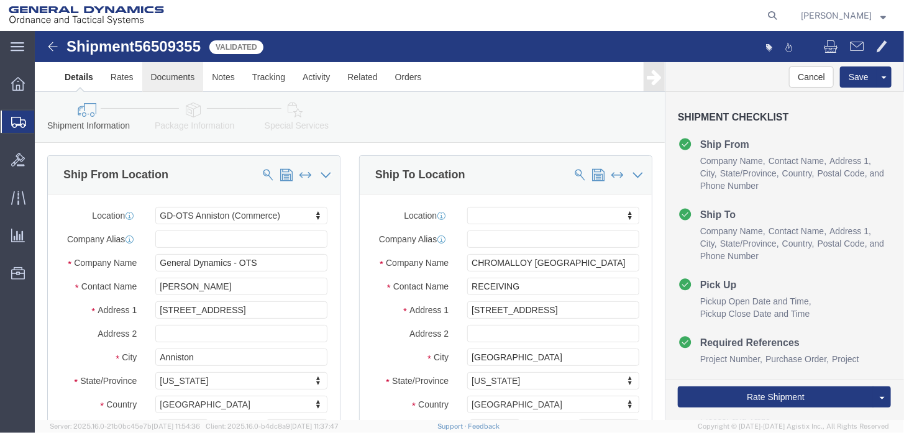
click link "Documents"
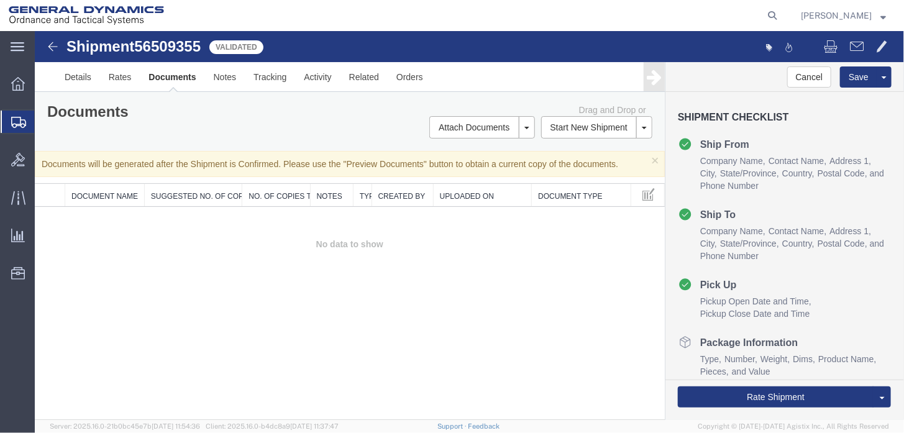
click at [48, 45] on img at bounding box center [52, 46] width 15 height 15
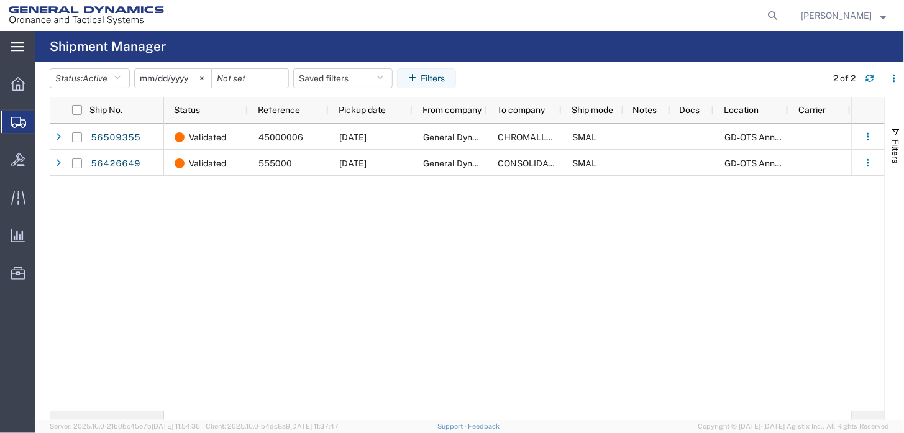
click at [16, 45] on icon at bounding box center [18, 46] width 14 height 9
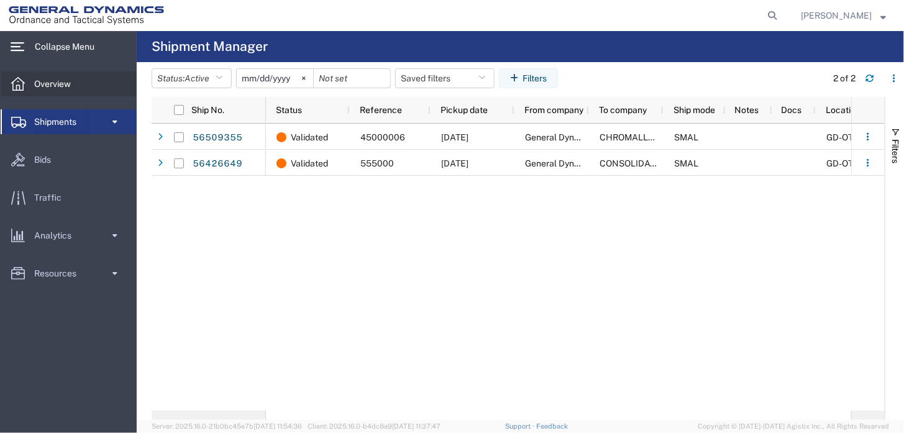
click at [55, 86] on span "Overview" at bounding box center [56, 83] width 45 height 25
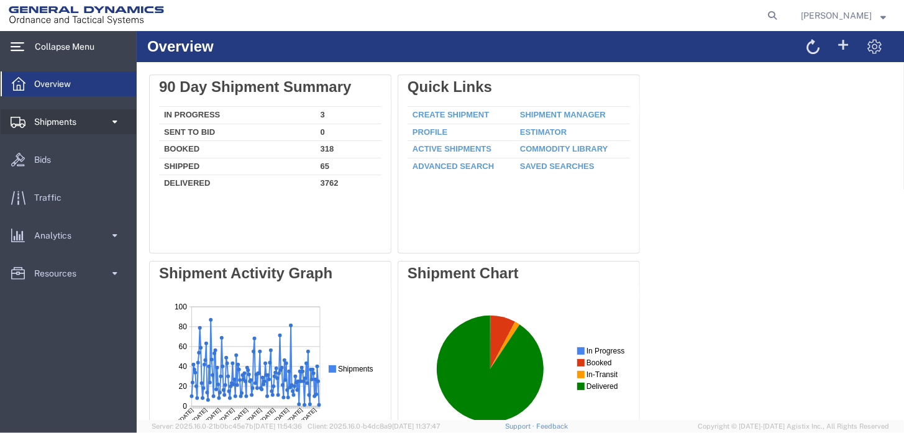
click at [53, 111] on span "Shipments" at bounding box center [59, 121] width 51 height 25
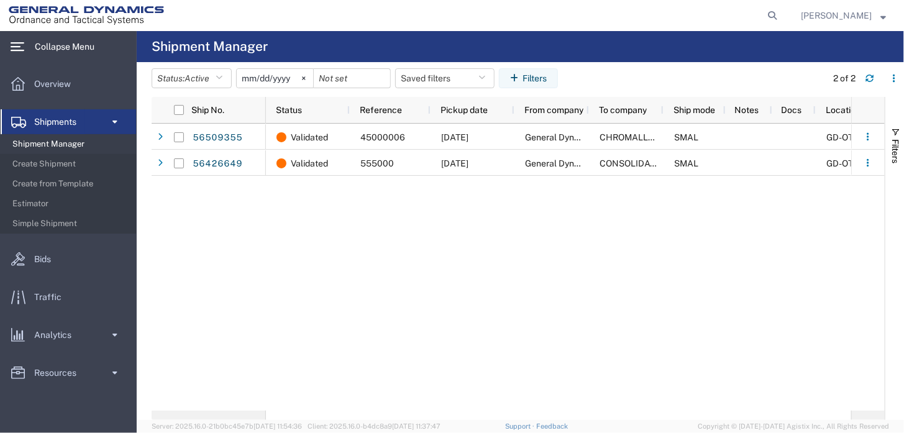
click at [53, 122] on span "Shipments" at bounding box center [59, 121] width 51 height 25
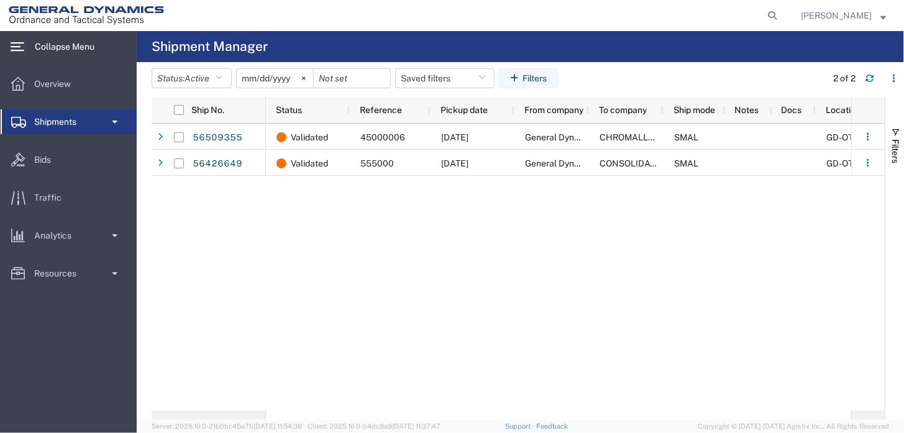
click at [53, 123] on span "Shipments" at bounding box center [59, 121] width 51 height 25
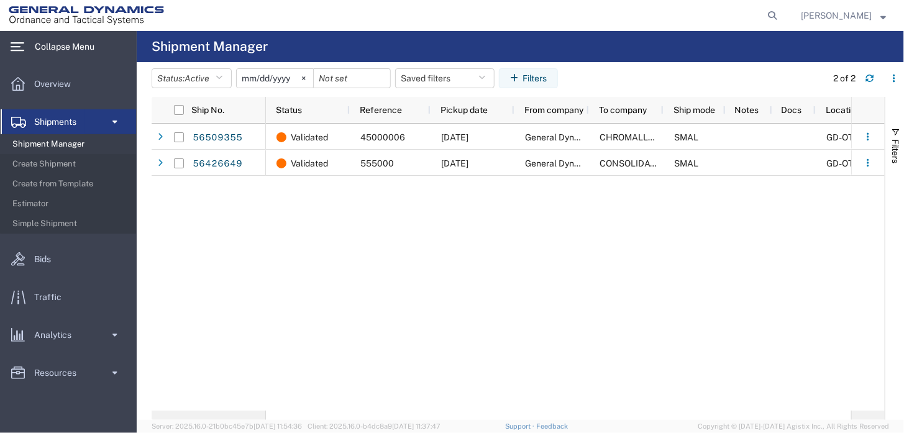
click at [58, 144] on span "Shipment Manager" at bounding box center [69, 144] width 115 height 25
drag, startPoint x: 314, startPoint y: 421, endPoint x: 239, endPoint y: 416, distance: 75.4
click at [239, 416] on div "Shipment Manager Status: Active Active All Approved Booked Canceled Delivered D…" at bounding box center [521, 232] width 768 height 402
click at [45, 296] on span "Traffic" at bounding box center [52, 297] width 36 height 25
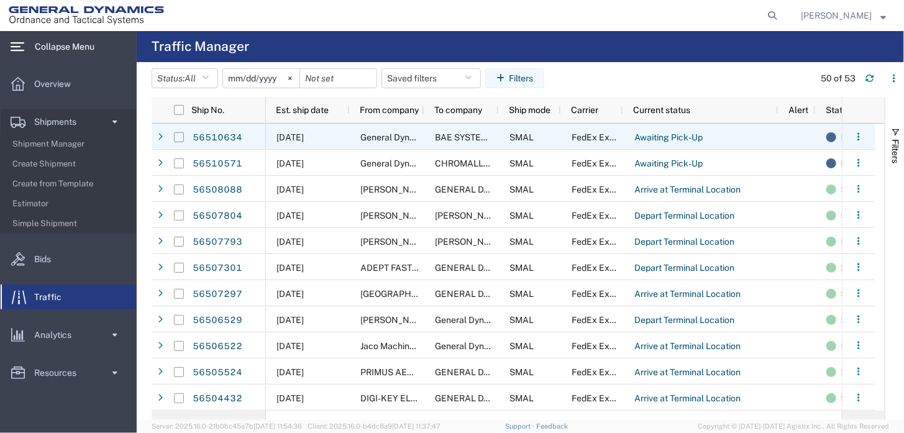
click at [178, 136] on input "Press Space to toggle row selection (unchecked)" at bounding box center [179, 137] width 10 height 10
checkbox input "true"
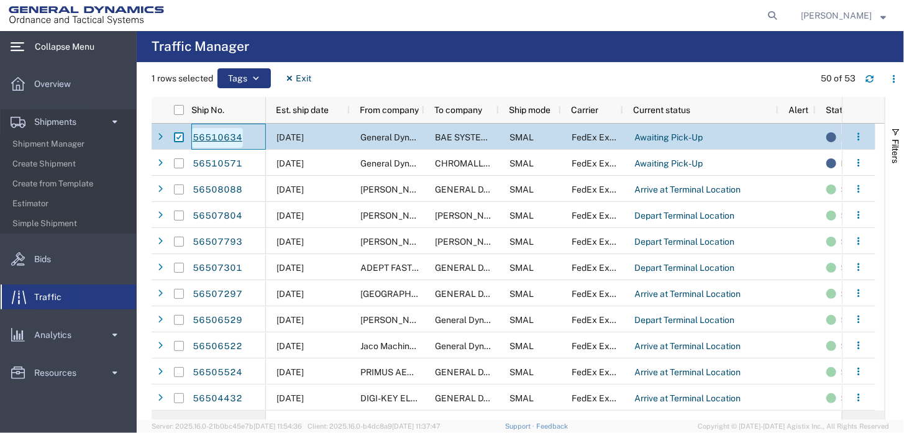
click at [236, 138] on link "56510634" at bounding box center [217, 138] width 51 height 20
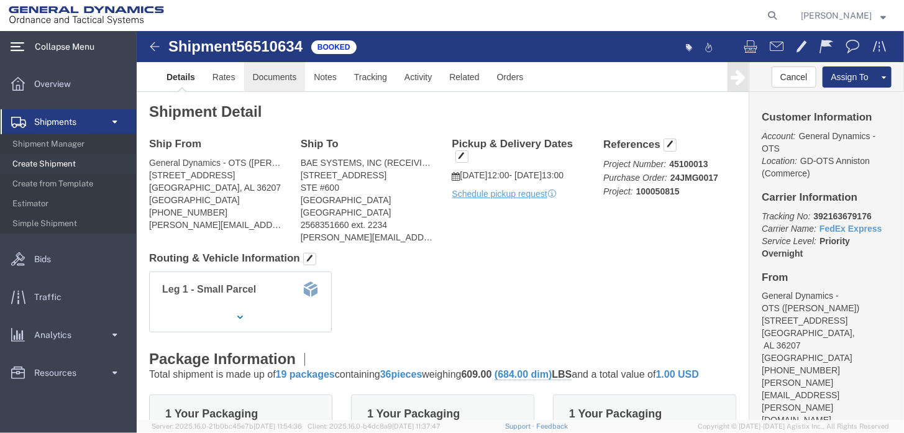
click link "Documents"
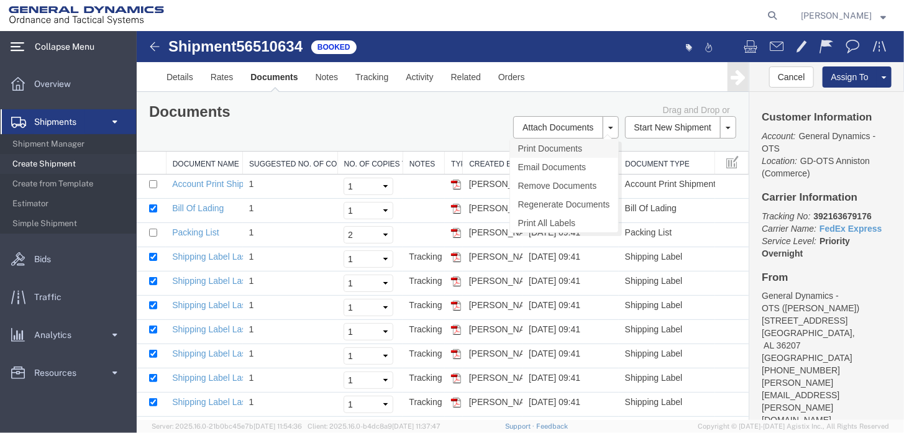
click at [582, 148] on link "Print Documents" at bounding box center [564, 148] width 108 height 19
click at [553, 219] on link "Print All Labels" at bounding box center [564, 222] width 108 height 19
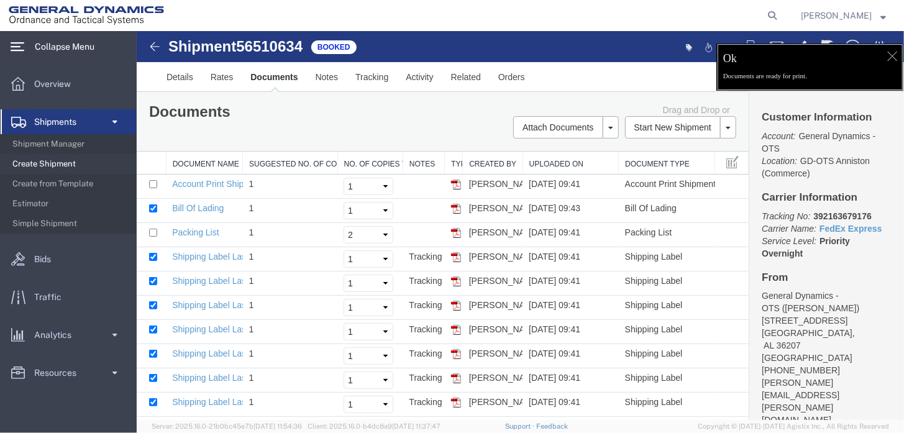
click at [813, 79] on p "Documents are ready for print." at bounding box center [809, 76] width 173 height 10
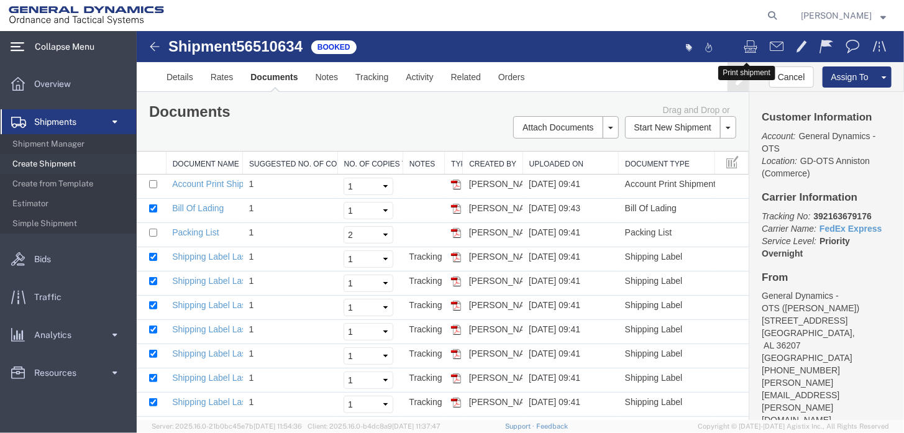
click at [744, 47] on span at bounding box center [750, 45] width 14 height 15
click at [729, 160] on span at bounding box center [732, 161] width 12 height 14
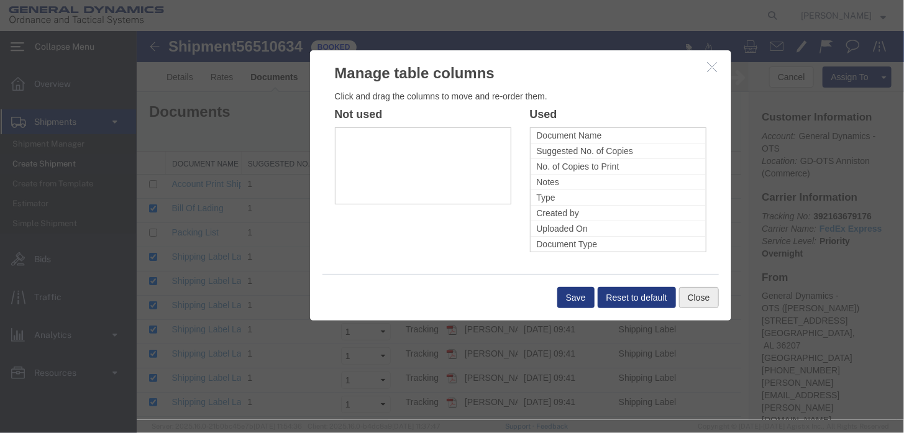
click at [684, 287] on button "Close" at bounding box center [699, 297] width 40 height 21
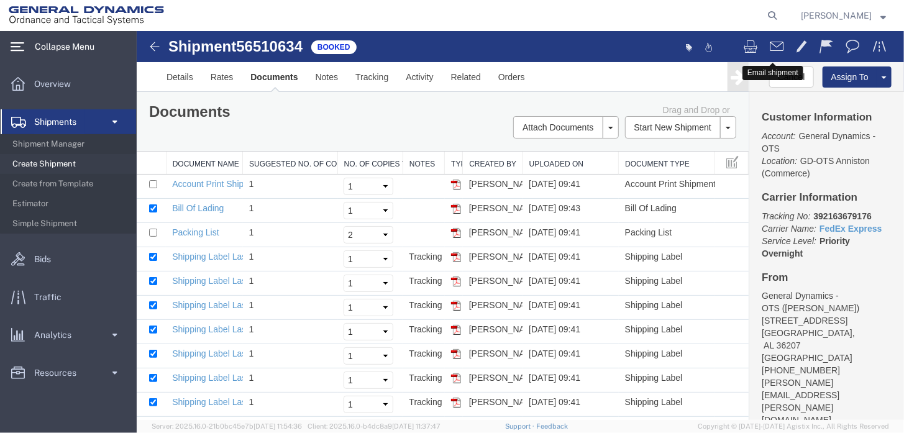
click at [768, 37] on button at bounding box center [776, 47] width 26 height 26
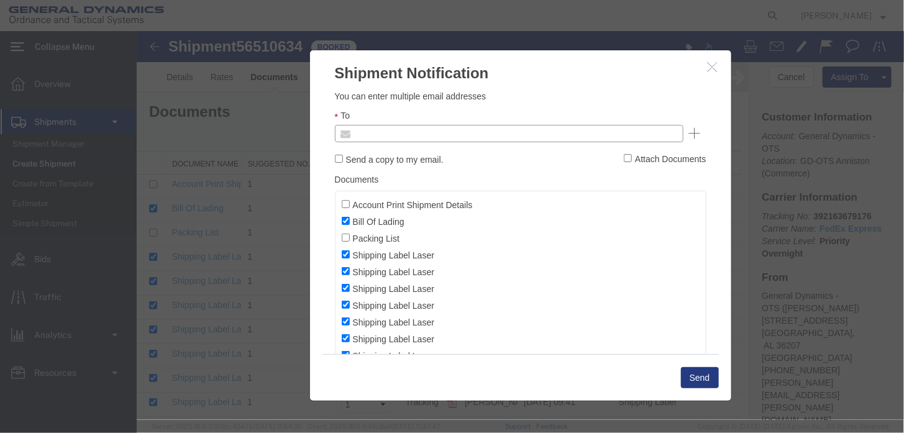
click at [424, 125] on input "text" at bounding box center [424, 133] width 145 height 16
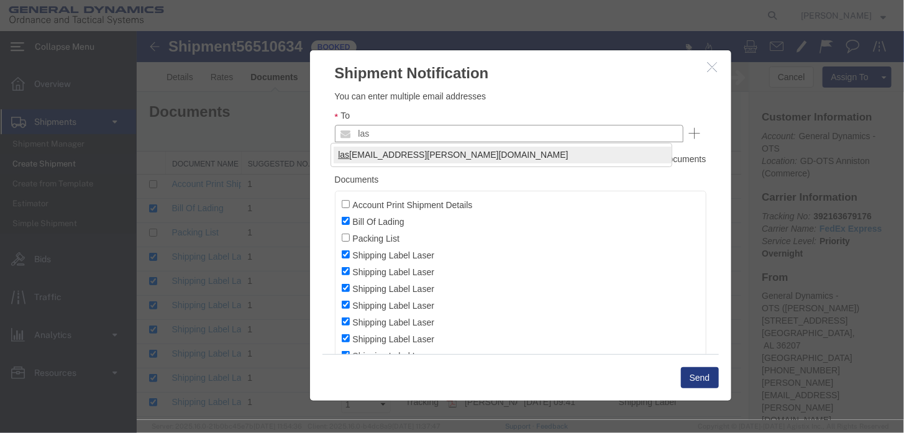
type input "las"
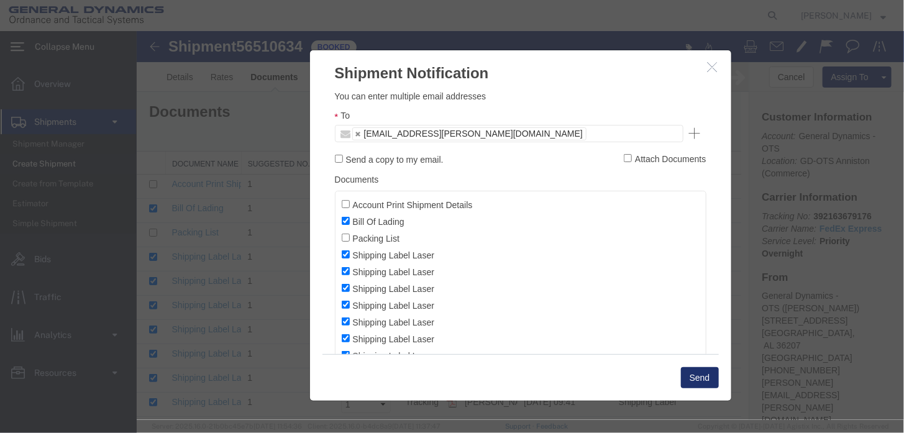
click at [695, 375] on button "Send" at bounding box center [700, 377] width 38 height 21
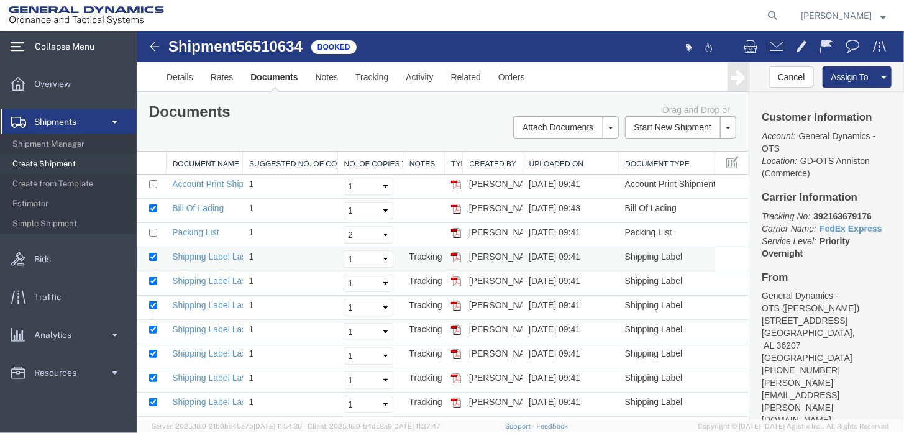
click at [144, 255] on td at bounding box center [150, 259] width 29 height 24
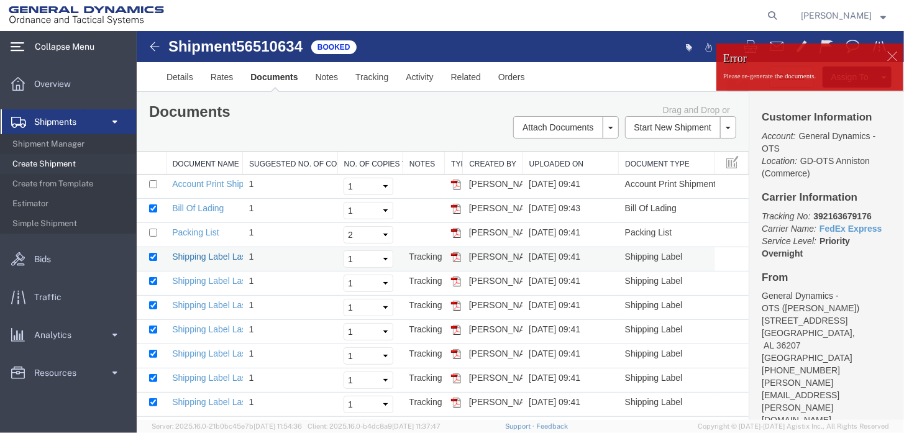
drag, startPoint x: 203, startPoint y: 257, endPoint x: 192, endPoint y: 255, distance: 10.6
click at [192, 255] on link "Shipping Label Laser" at bounding box center [213, 256] width 82 height 10
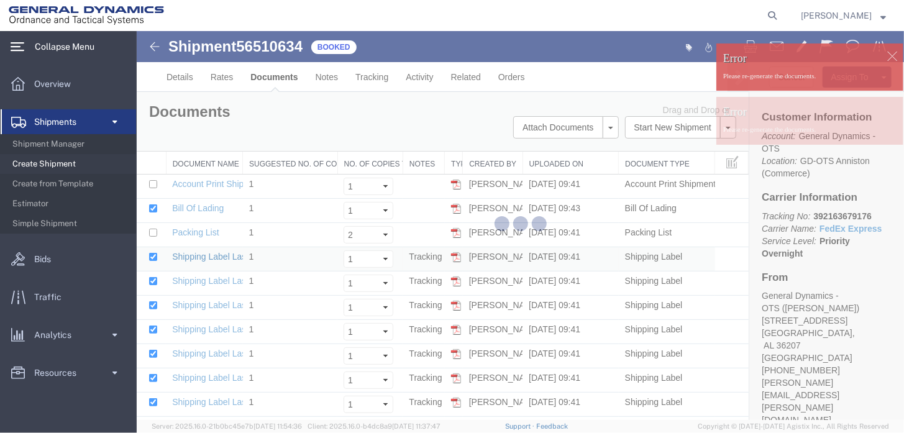
click at [192, 255] on link "Shipping Label Laser" at bounding box center [213, 256] width 82 height 10
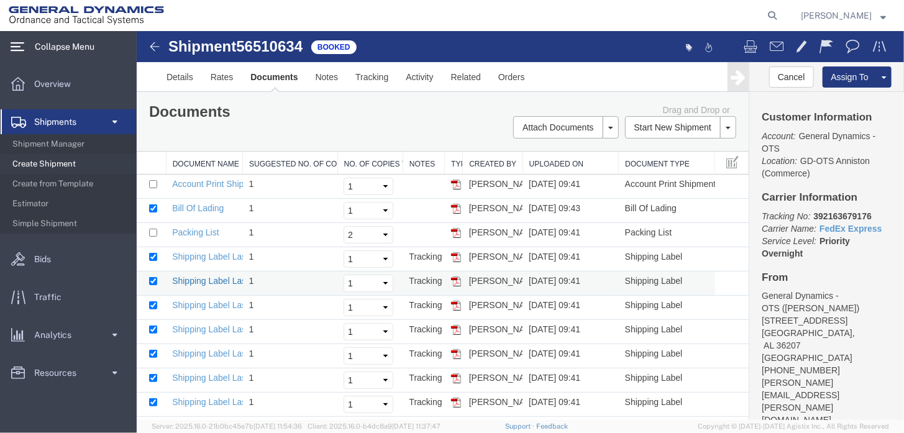
click at [198, 280] on link "Shipping Label Laser" at bounding box center [213, 280] width 82 height 10
click at [178, 303] on link "Shipping Label Laser" at bounding box center [213, 305] width 82 height 10
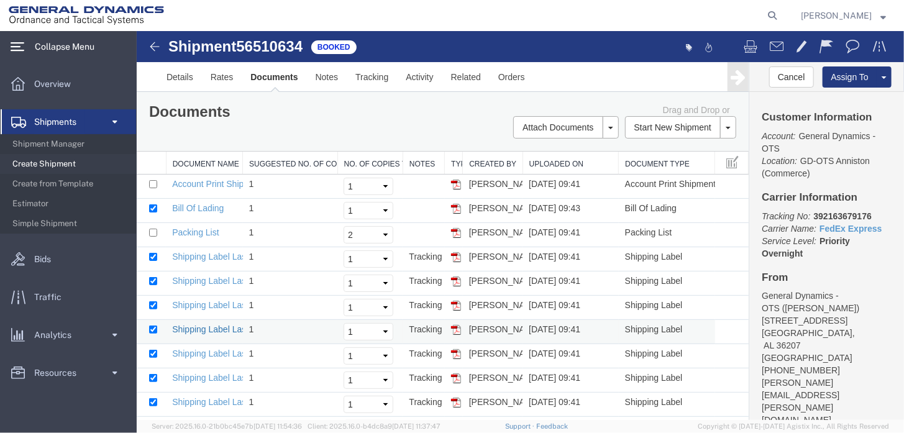
click at [189, 326] on link "Shipping Label Laser" at bounding box center [213, 329] width 82 height 10
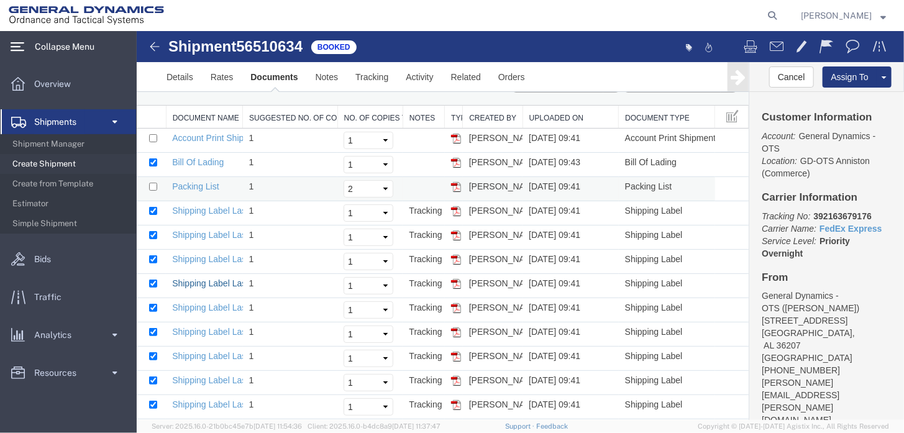
scroll to position [186, 0]
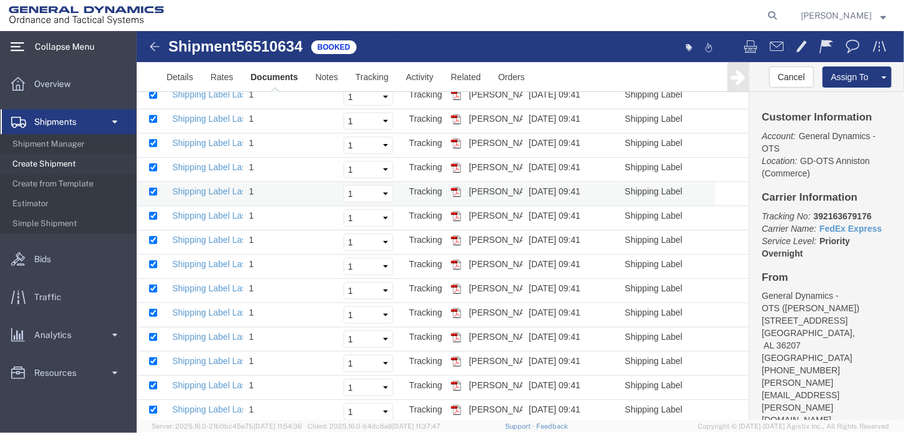
click at [196, 182] on td "Shipping Label Laser" at bounding box center [203, 194] width 76 height 24
click at [197, 190] on link "Shipping Label Laser" at bounding box center [213, 191] width 82 height 10
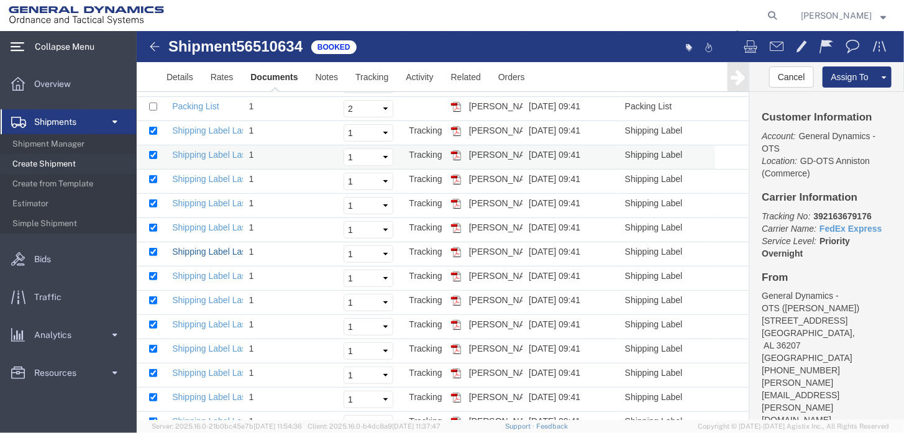
scroll to position [124, 0]
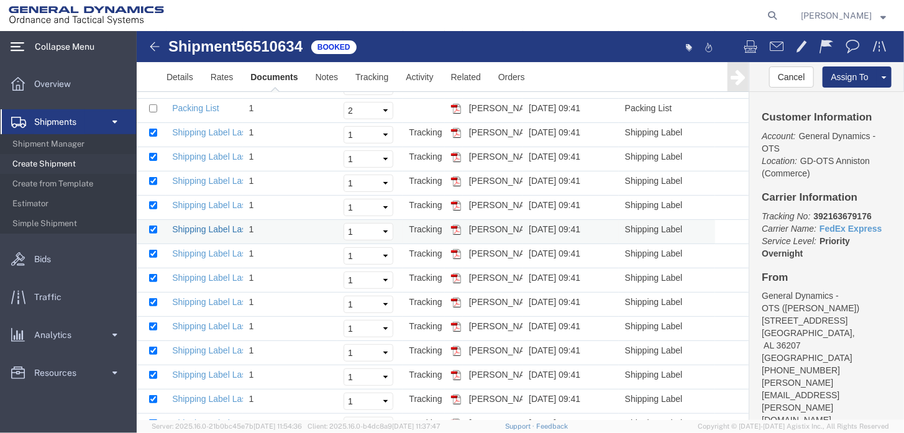
click at [205, 224] on link "Shipping Label Laser" at bounding box center [213, 229] width 82 height 10
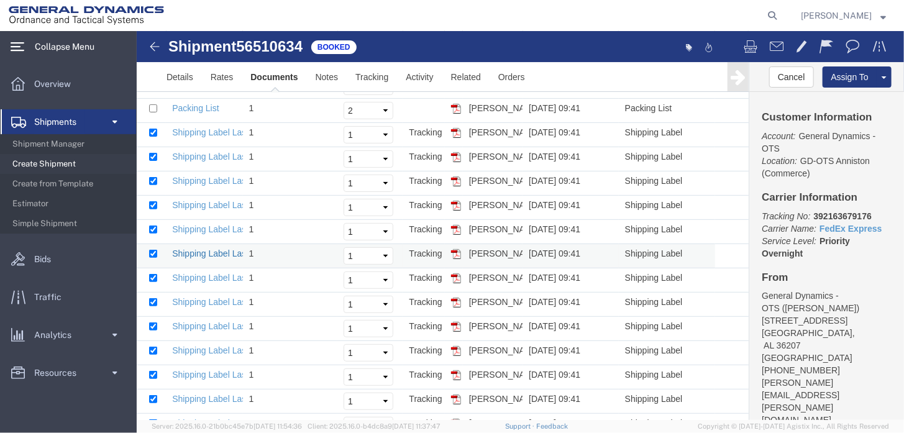
click at [203, 248] on link "Shipping Label Laser" at bounding box center [213, 253] width 82 height 10
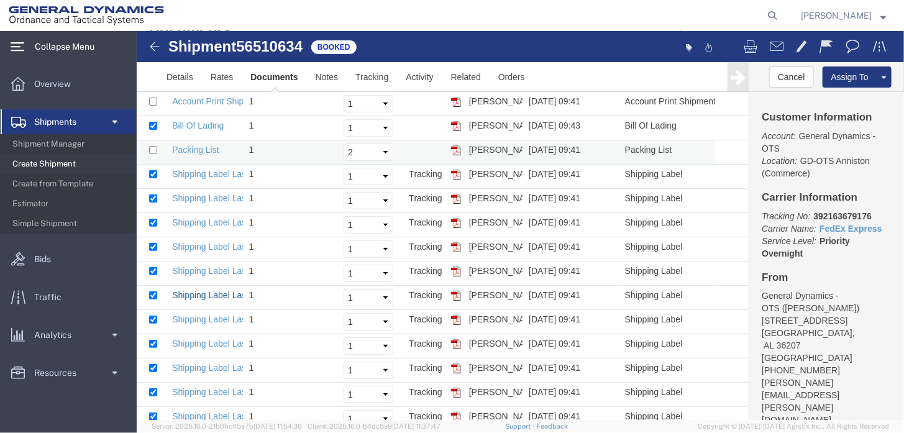
scroll to position [62, 0]
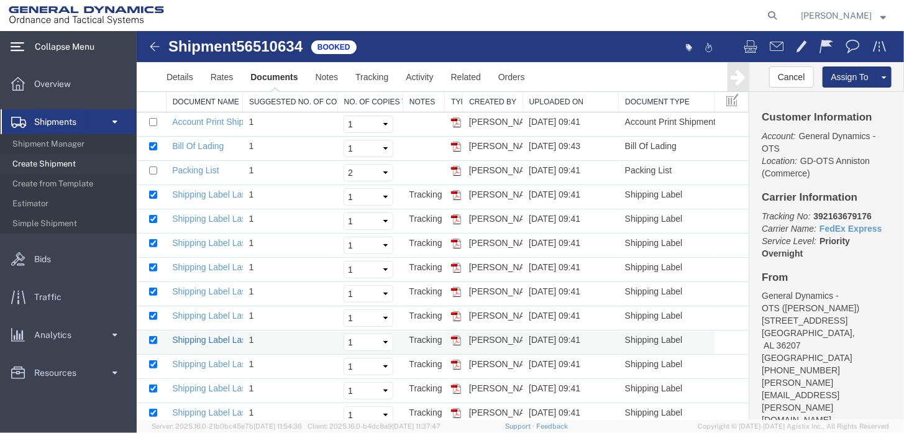
click at [212, 334] on link "Shipping Label Laser" at bounding box center [213, 339] width 82 height 10
click at [160, 364] on td at bounding box center [150, 366] width 29 height 24
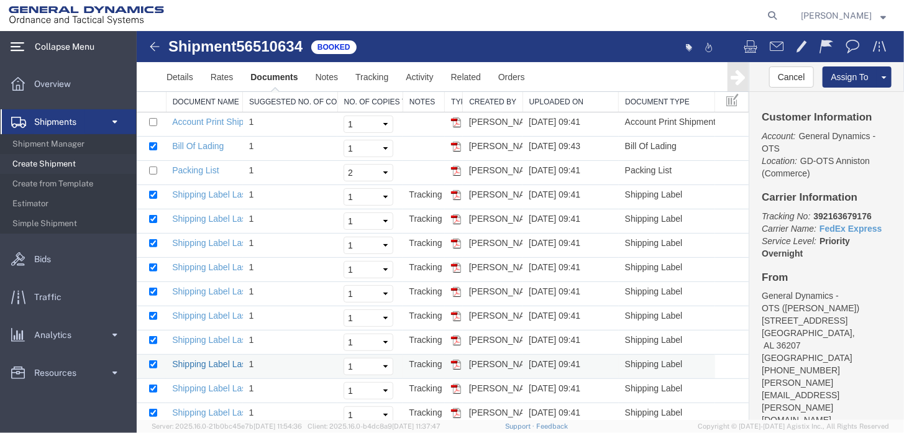
click at [197, 360] on link "Shipping Label Laser" at bounding box center [213, 364] width 82 height 10
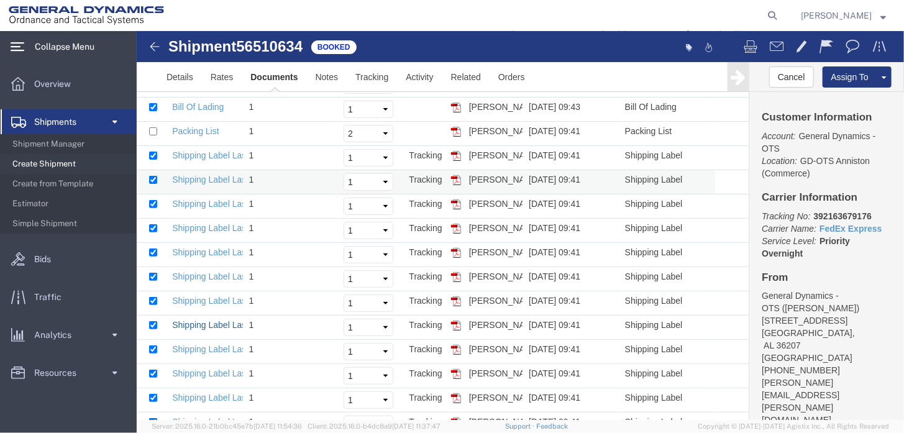
scroll to position [186, 0]
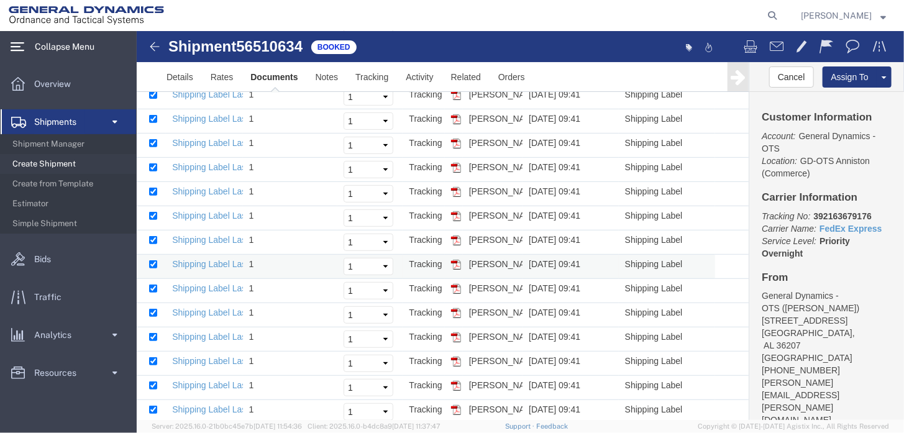
click at [221, 254] on td "Shipping Label Laser" at bounding box center [203, 266] width 76 height 24
click at [221, 259] on link "Shipping Label Laser" at bounding box center [213, 264] width 82 height 10
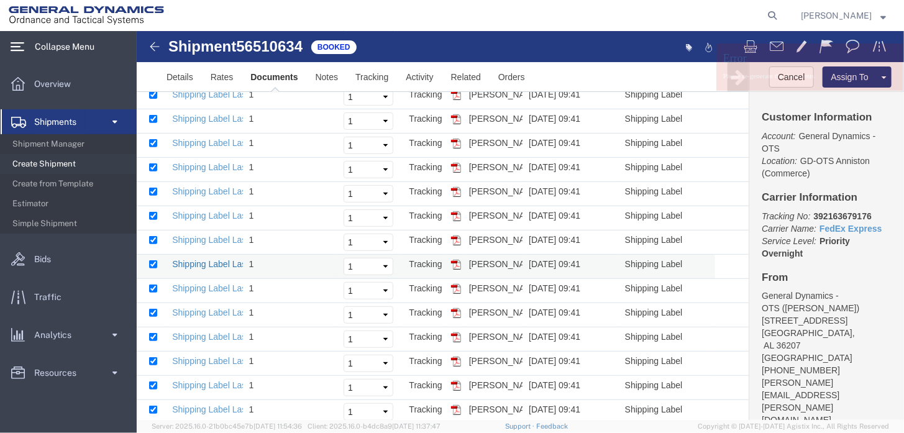
click at [221, 259] on link "Shipping Label Laser" at bounding box center [213, 264] width 82 height 10
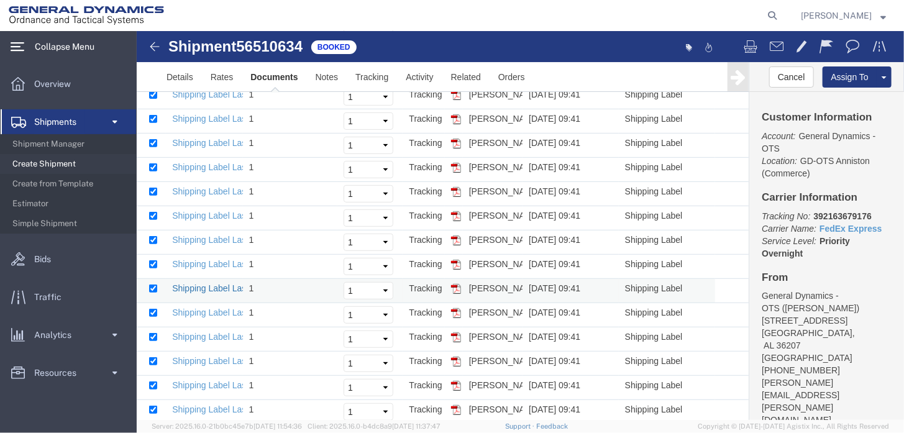
click at [192, 285] on link "Shipping Label Laser" at bounding box center [213, 288] width 82 height 10
click at [196, 315] on td "Shipping Label Laser" at bounding box center [203, 315] width 76 height 24
click at [203, 313] on td "Shipping Label Laser" at bounding box center [203, 315] width 76 height 24
click at [157, 308] on td at bounding box center [150, 315] width 29 height 24
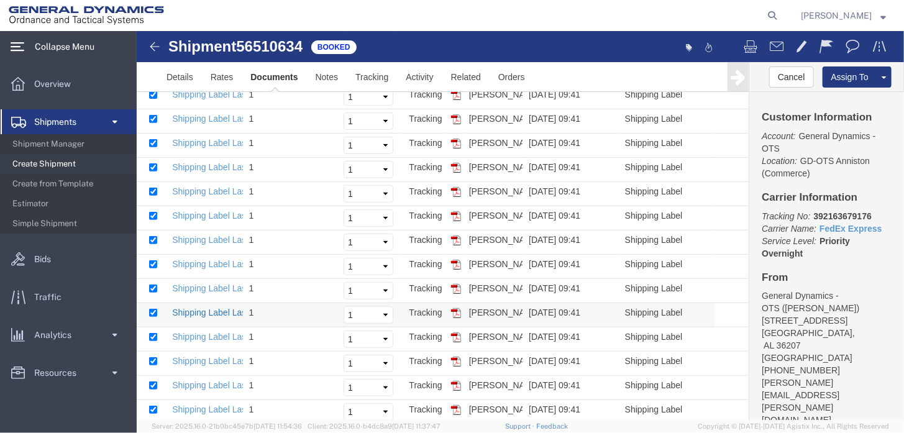
click at [180, 311] on link "Shipping Label Laser" at bounding box center [213, 312] width 82 height 10
click at [198, 333] on link "Shipping Label Laser" at bounding box center [213, 336] width 82 height 10
click at [188, 356] on link "Shipping Label Laser" at bounding box center [213, 361] width 82 height 10
click at [223, 383] on link "Shipping Label Laser" at bounding box center [213, 385] width 82 height 10
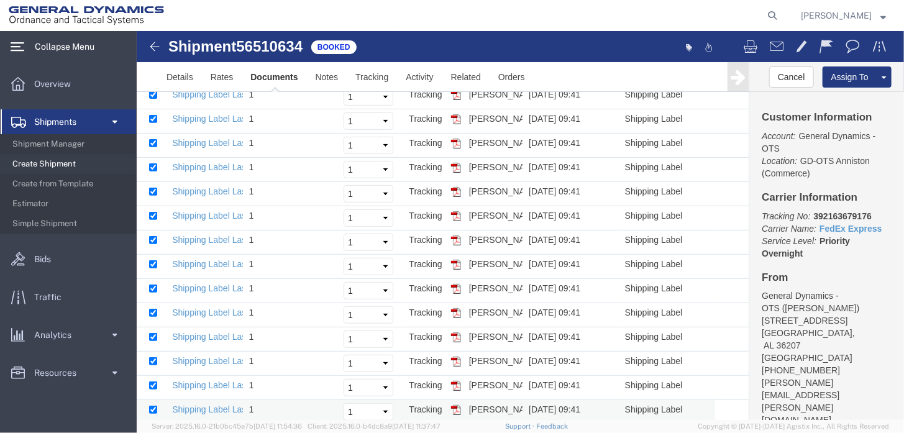
click at [216, 408] on td "Shipping Label Laser" at bounding box center [203, 412] width 76 height 24
click at [226, 404] on link "Shipping Label Laser" at bounding box center [213, 409] width 82 height 10
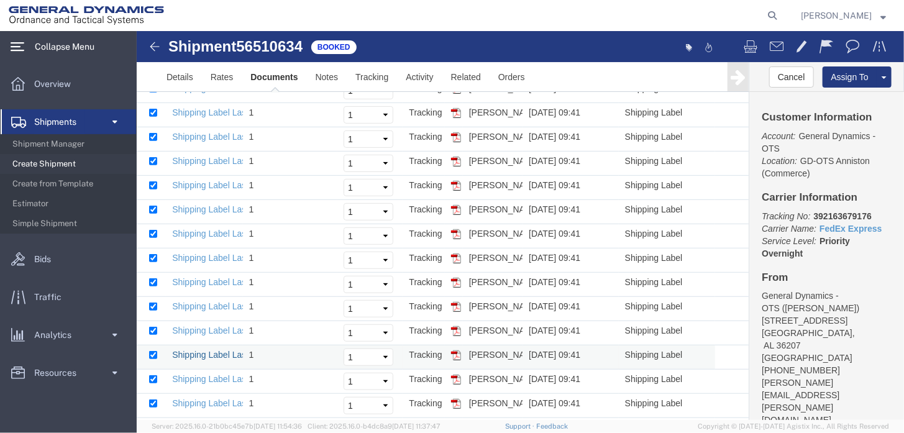
scroll to position [293, 0]
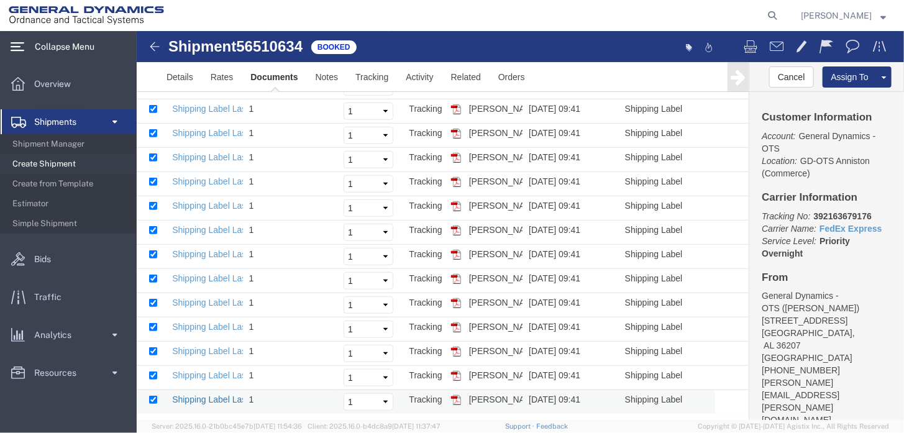
click at [227, 394] on link "Shipping Label Laser" at bounding box center [213, 399] width 82 height 10
drag, startPoint x: 214, startPoint y: 371, endPoint x: 245, endPoint y: 344, distance: 40.9
click at [214, 371] on link "Shipping Label Laser" at bounding box center [213, 375] width 82 height 10
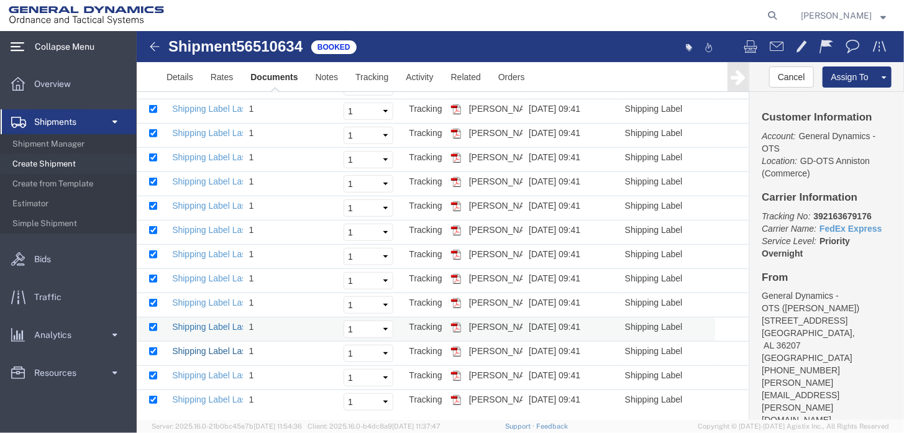
drag, startPoint x: 203, startPoint y: 341, endPoint x: 209, endPoint y: 323, distance: 18.9
click at [203, 346] on link "Shipping Label Laser" at bounding box center [213, 351] width 82 height 10
click at [238, 325] on td "Shipping Label Laser" at bounding box center [203, 329] width 76 height 24
click at [227, 321] on link "Shipping Label Laser" at bounding box center [213, 326] width 82 height 10
